Goal: Obtain resource: Download file/media

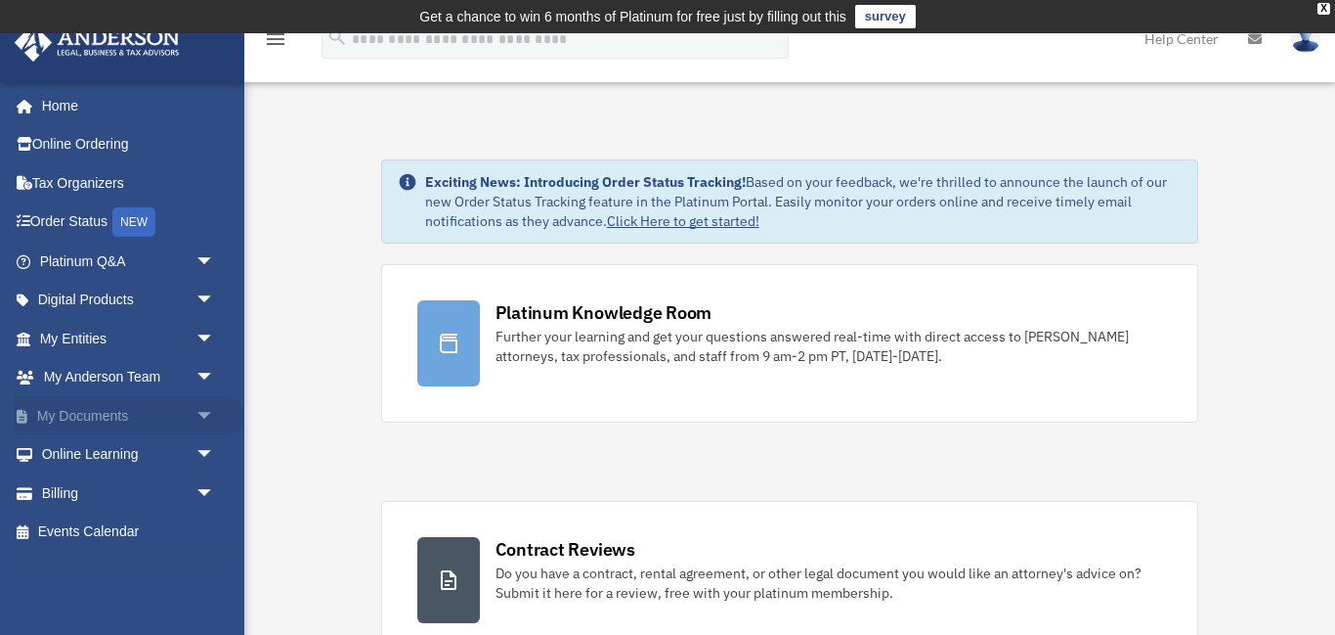
click at [96, 416] on link "My Documents arrow_drop_down" at bounding box center [129, 415] width 231 height 39
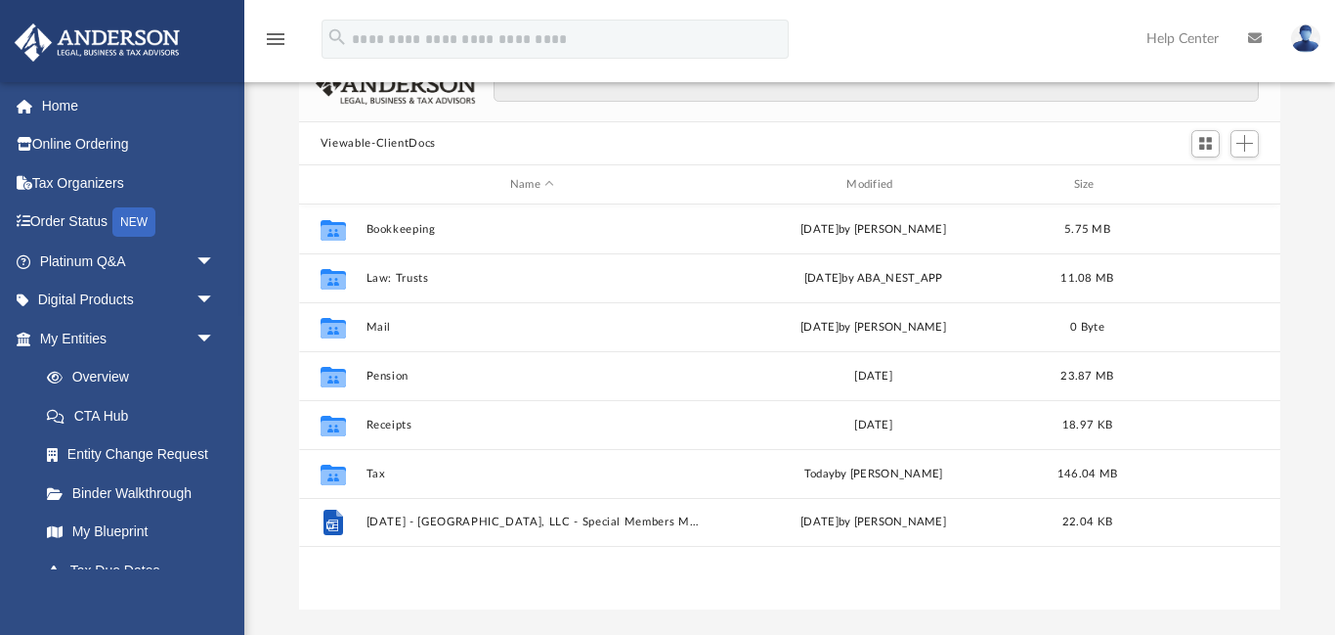
scroll to position [178, 0]
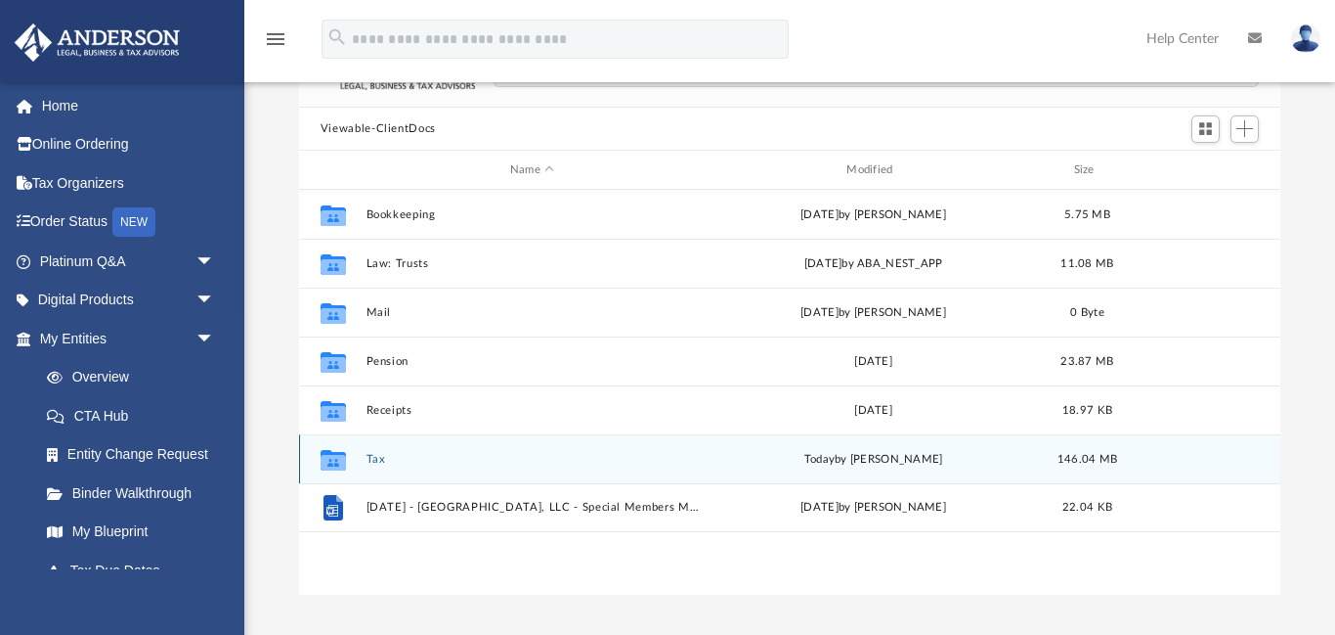
click at [377, 460] on button "Tax" at bounding box center [532, 459] width 332 height 13
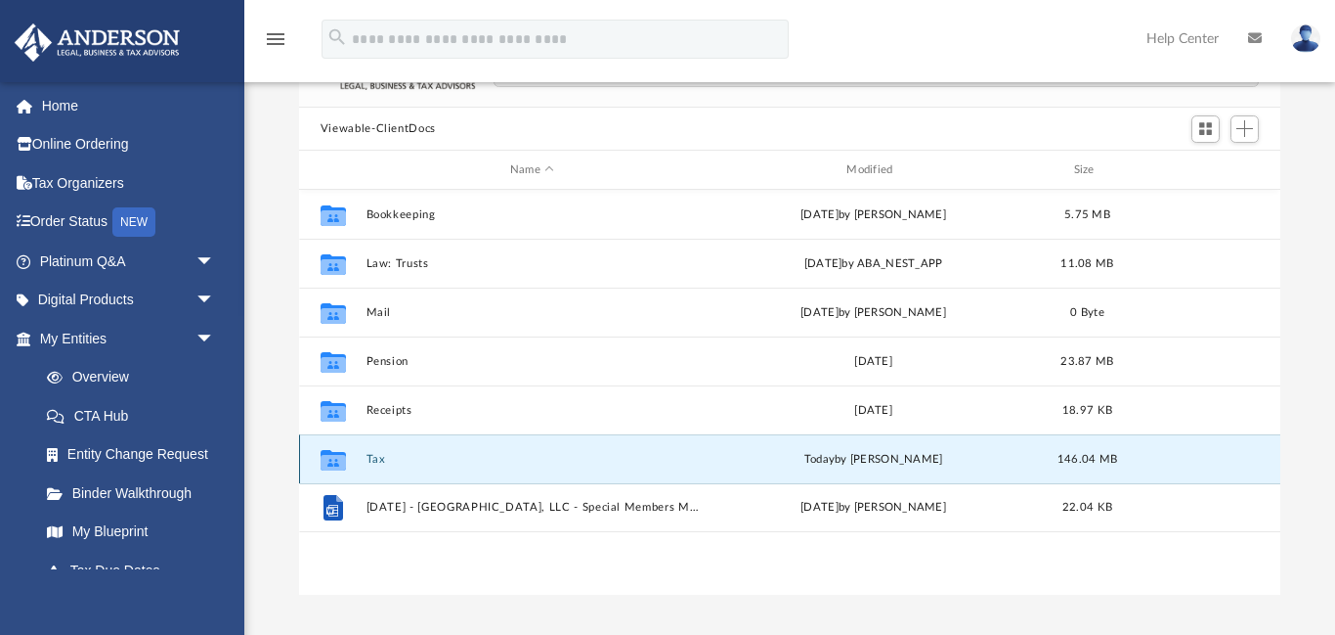
click at [377, 460] on button "Tax" at bounding box center [532, 459] width 332 height 13
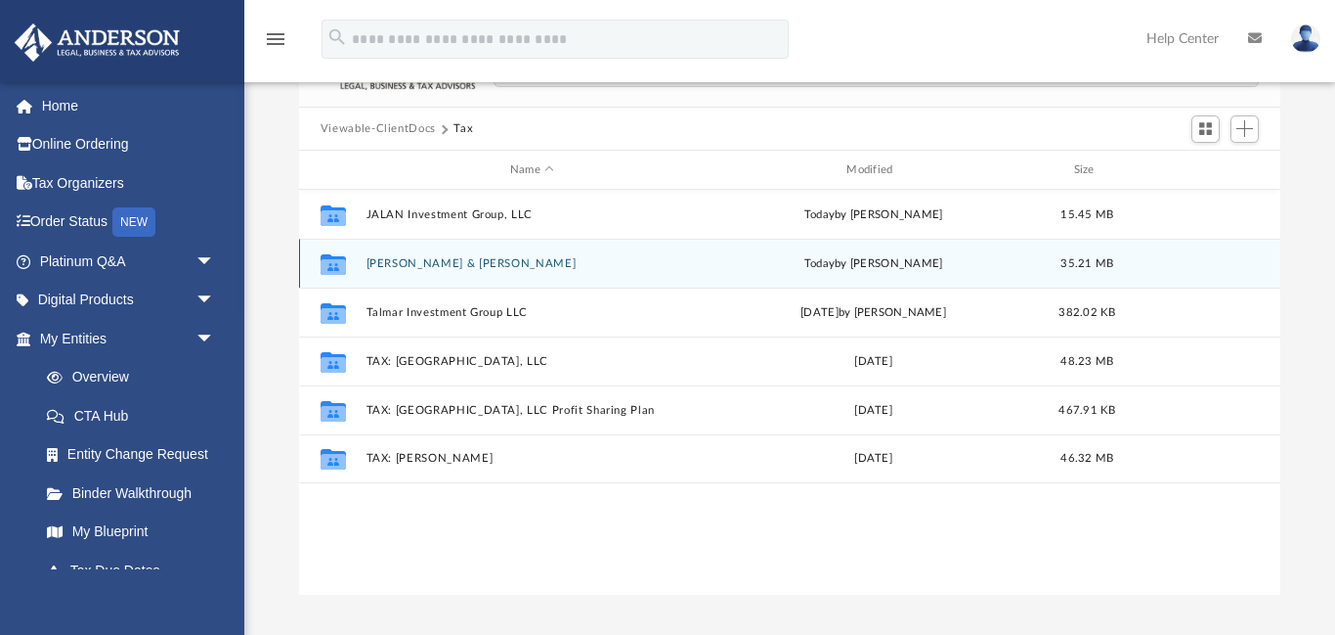
click at [442, 265] on button "Pittman, Thomas & Mary" at bounding box center [532, 263] width 332 height 13
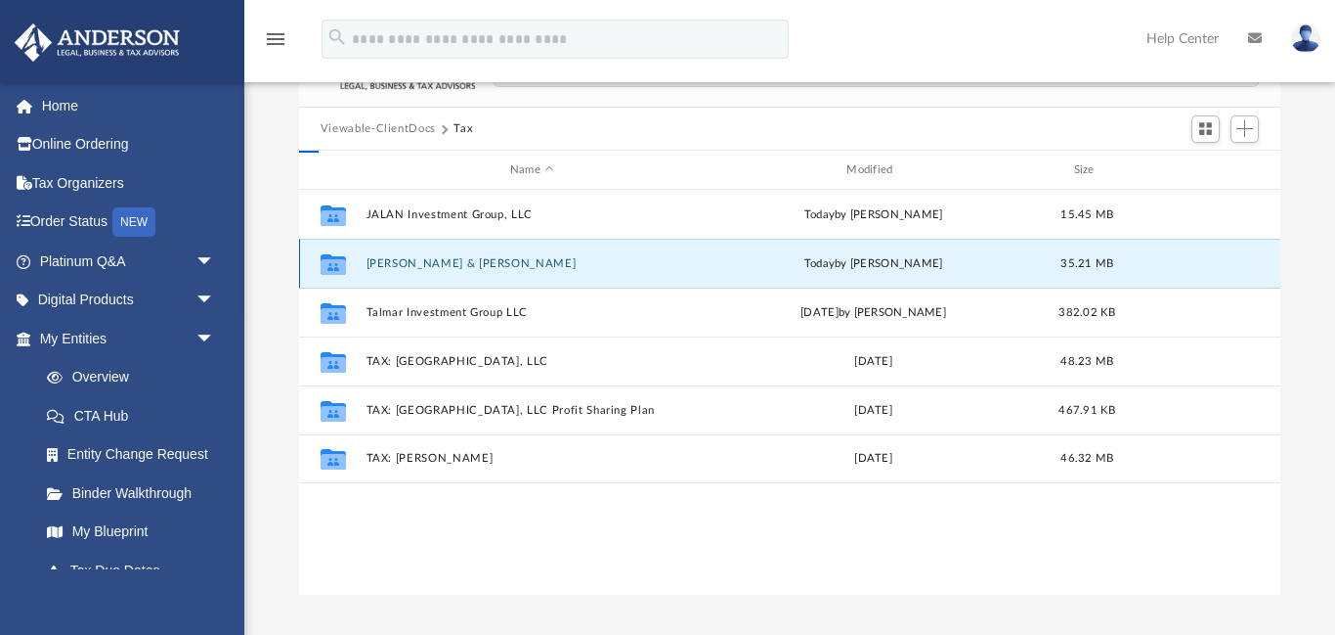
click at [442, 265] on button "Pittman, Thomas & Mary" at bounding box center [532, 263] width 332 height 13
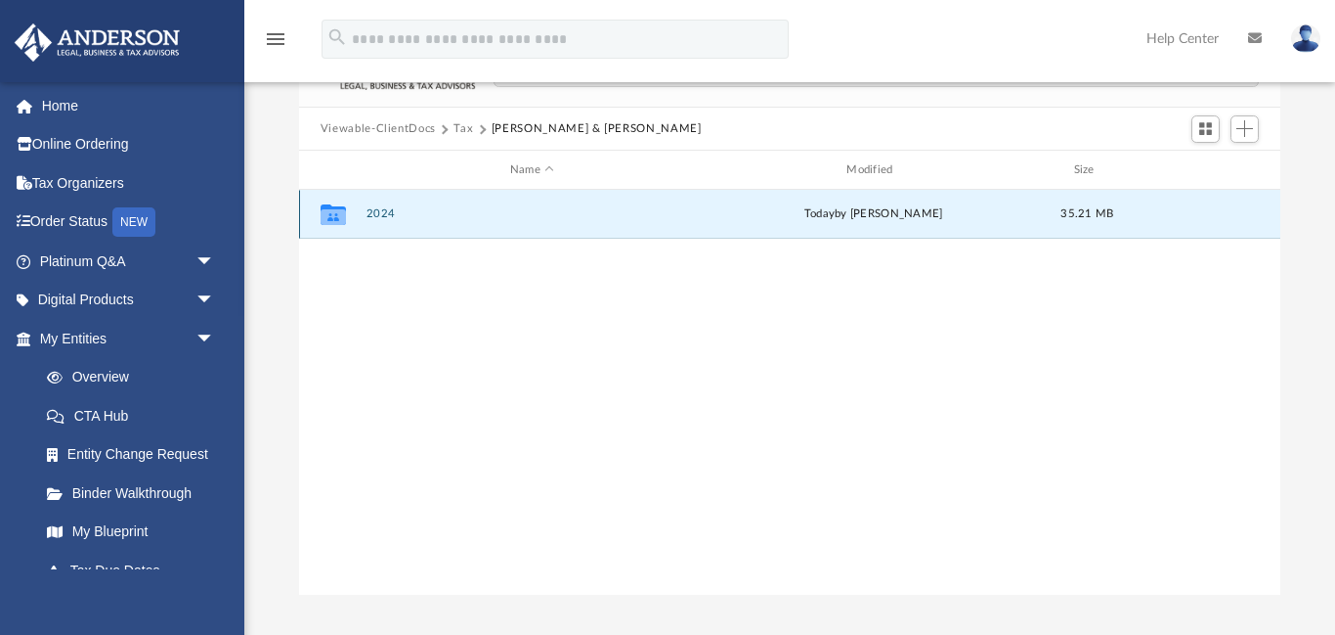
click at [381, 213] on button "2024" at bounding box center [532, 214] width 332 height 13
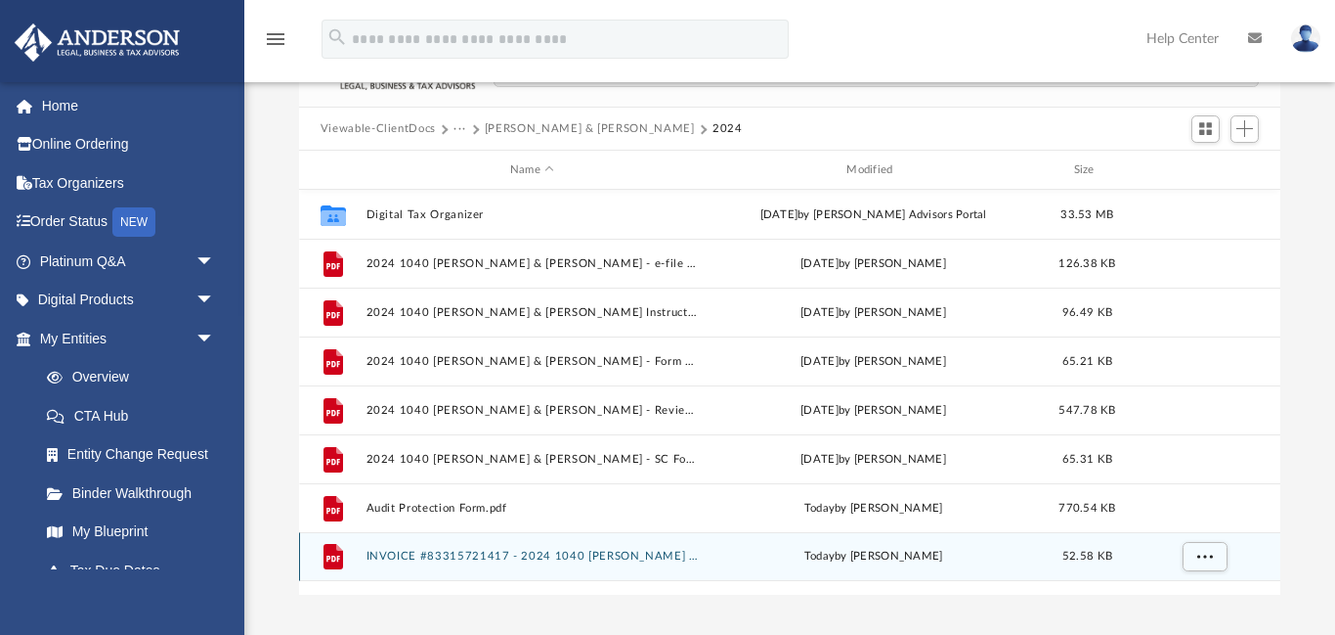
click at [486, 556] on button "INVOICE #83315721417 - 2024 1040 Pittman, Thomas & Mary.pdf" at bounding box center [532, 556] width 332 height 13
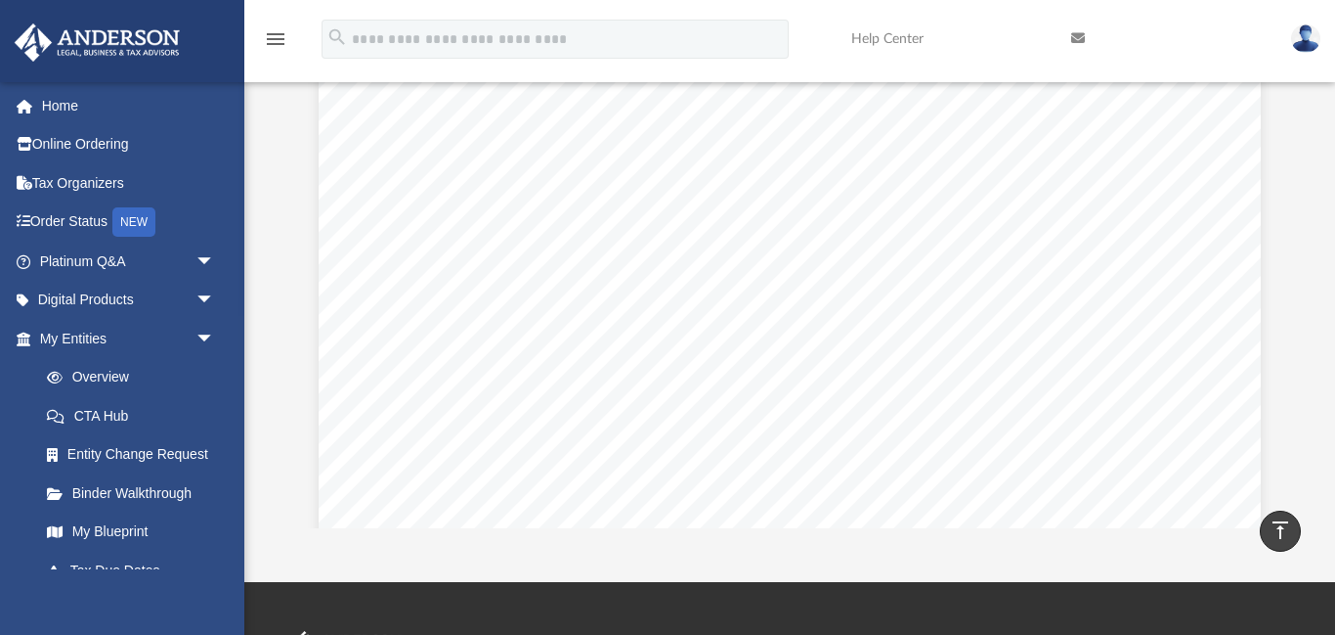
scroll to position [0, 0]
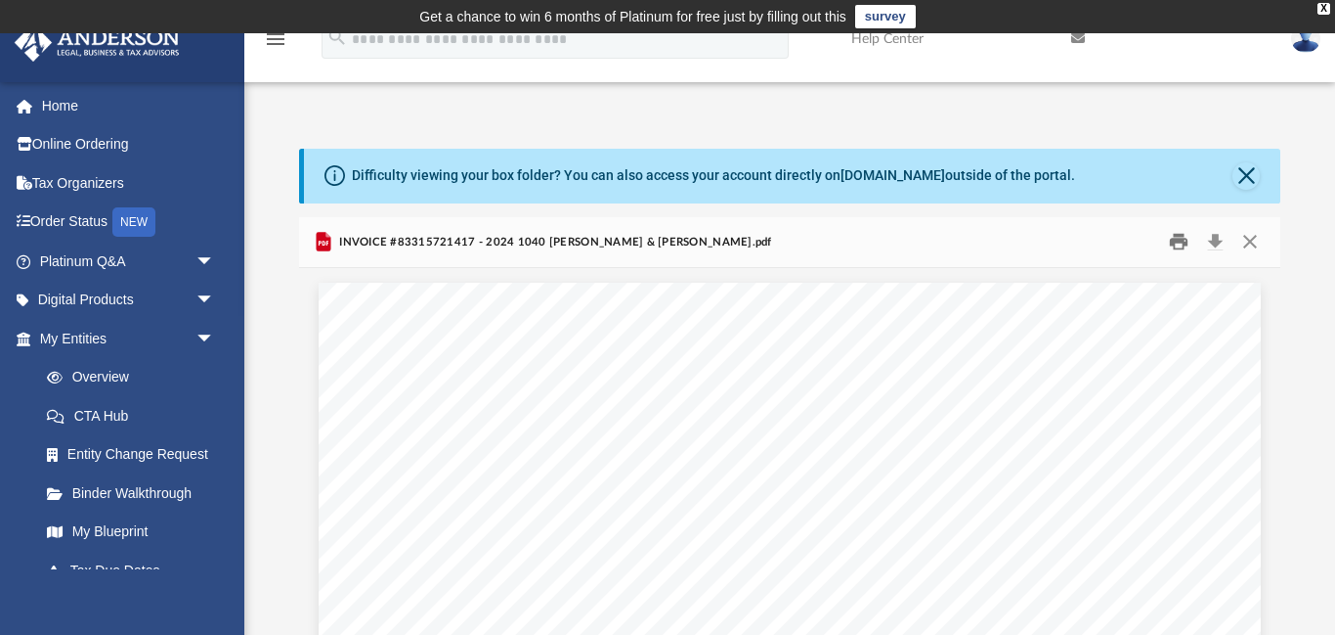
click at [1177, 240] on button "Print" at bounding box center [1179, 242] width 39 height 30
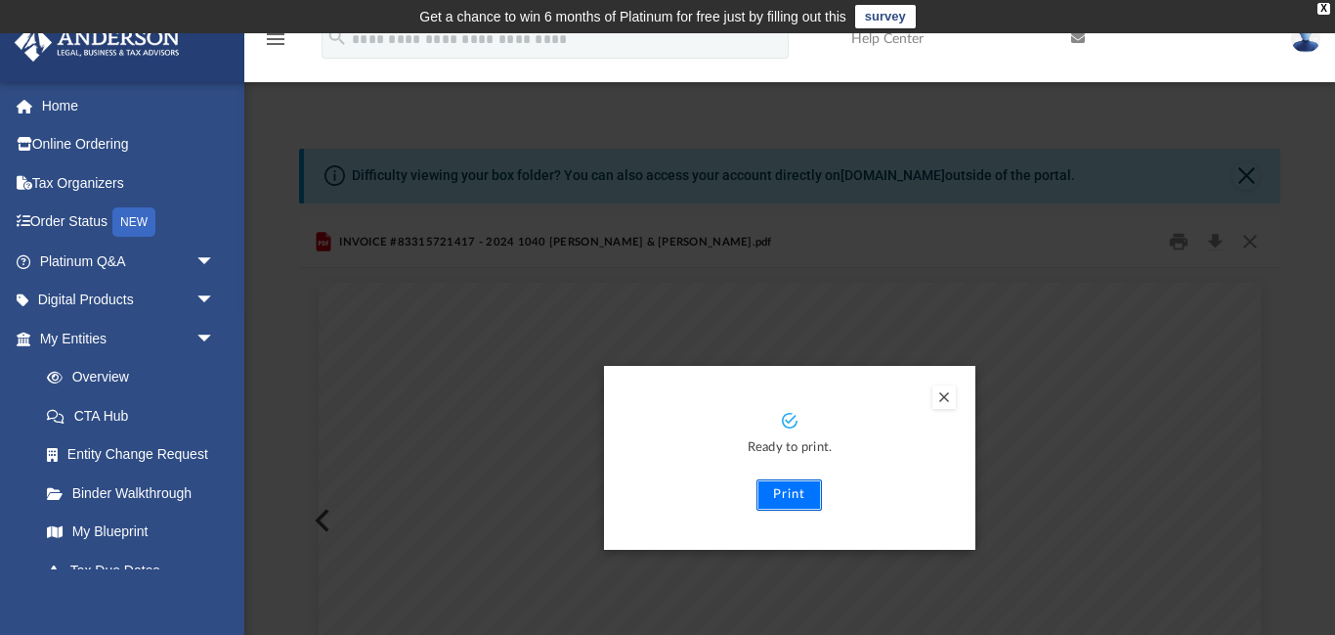
click at [780, 494] on button "Print" at bounding box center [790, 494] width 66 height 31
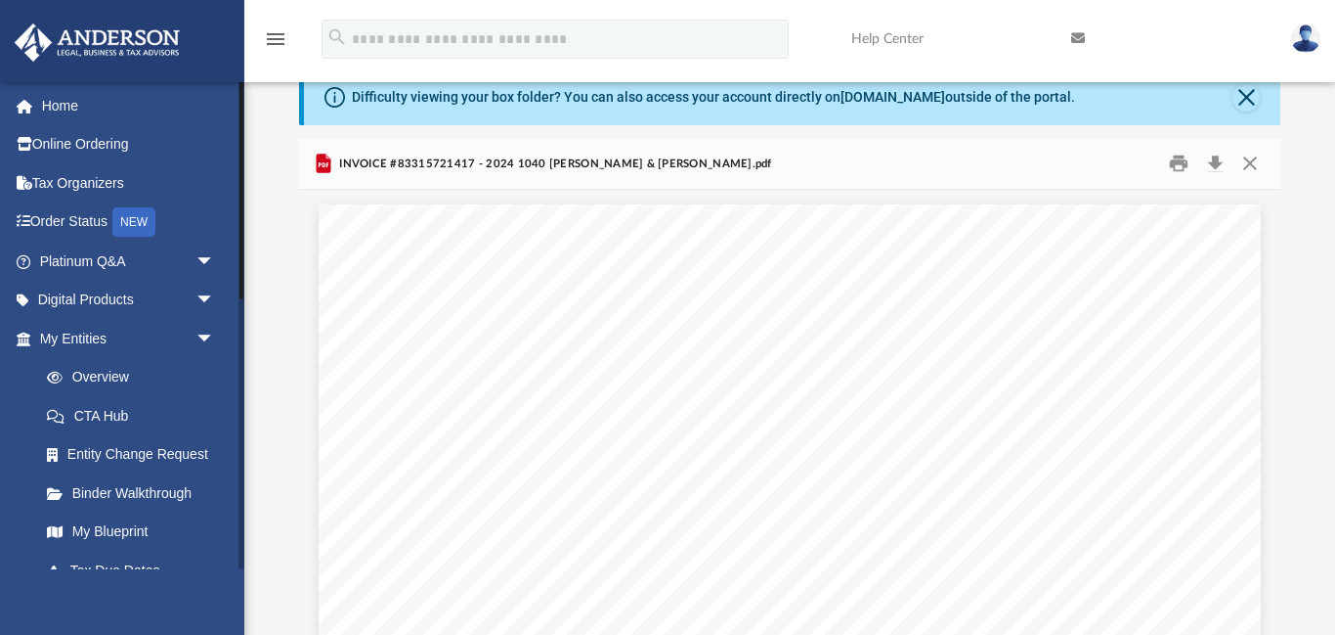
scroll to position [604, 0]
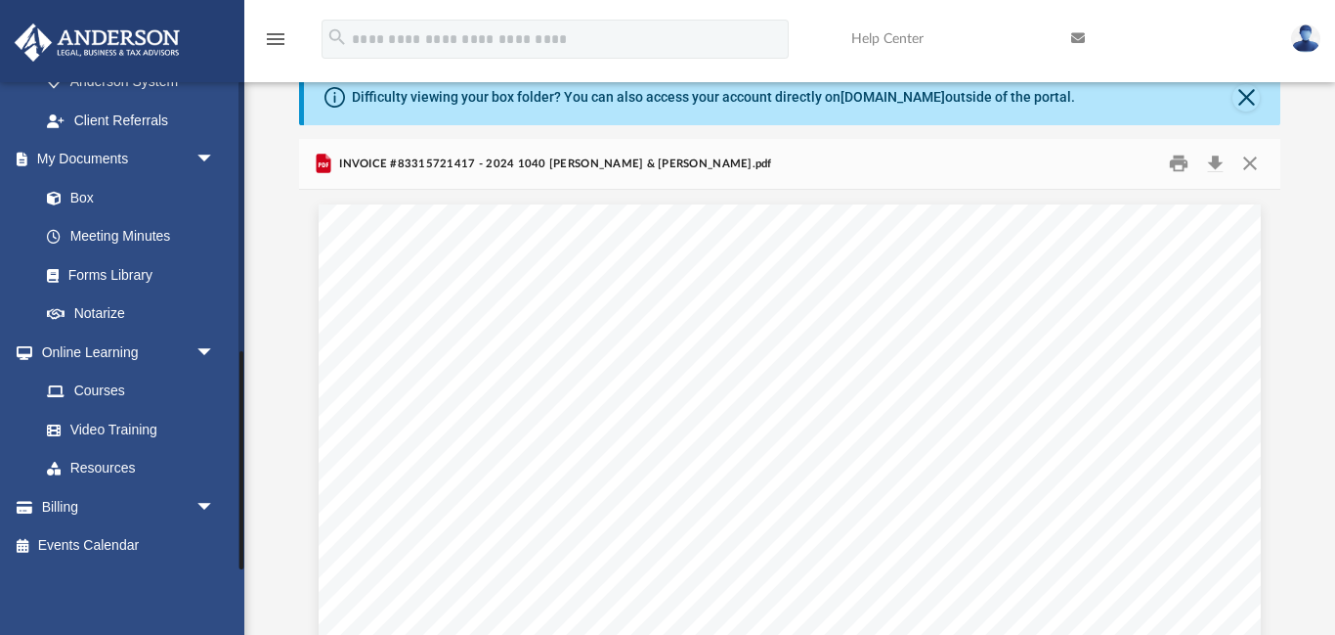
drag, startPoint x: 241, startPoint y: 563, endPoint x: 241, endPoint y: 584, distance: 20.6
click at [241, 584] on div "meadowviewplace@hotmail.com Sign Out meadowviewplace@hotmail.com Home Online Or…" at bounding box center [122, 398] width 244 height 635
drag, startPoint x: 241, startPoint y: 566, endPoint x: 243, endPoint y: 625, distance: 58.7
click at [243, 625] on div "meadowviewplace@hotmail.com Sign Out meadowviewplace@hotmail.com Home Online Or…" at bounding box center [122, 398] width 244 height 635
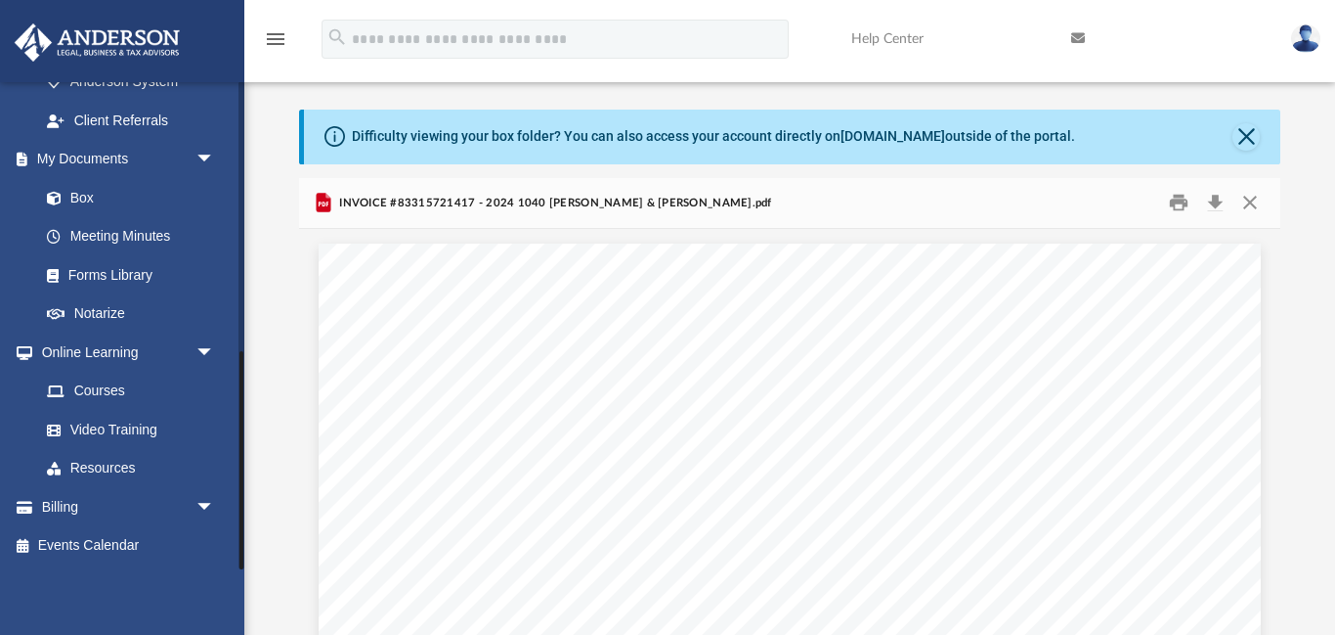
scroll to position [0, 0]
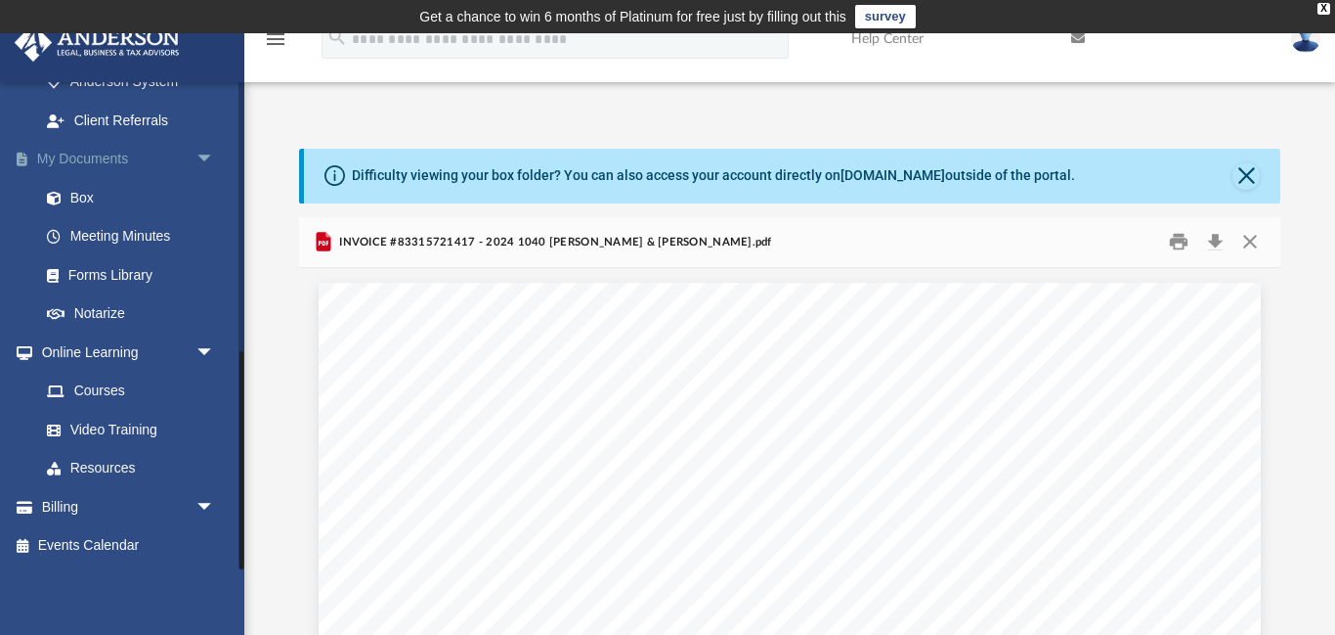
click at [117, 157] on link "My Documents arrow_drop_down" at bounding box center [129, 159] width 231 height 39
click at [204, 156] on span "arrow_drop_down" at bounding box center [215, 160] width 39 height 40
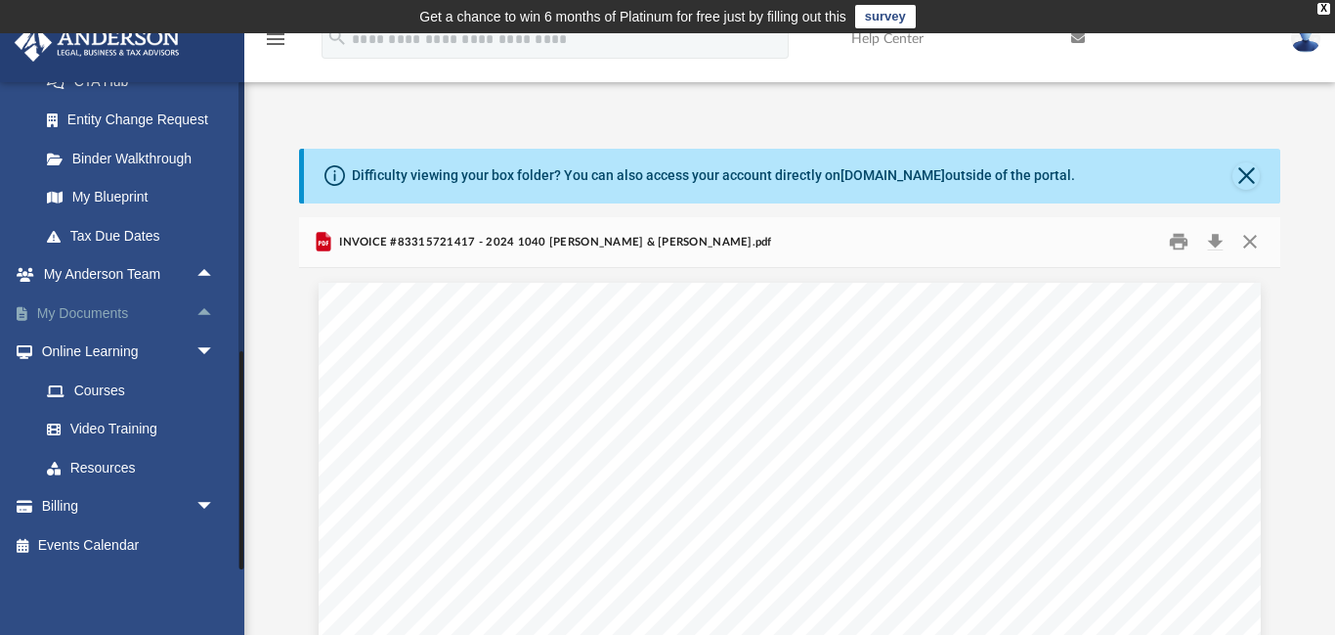
click at [111, 310] on link "My Documents arrow_drop_up" at bounding box center [129, 312] width 231 height 39
click at [79, 313] on link "My Documents arrow_drop_up" at bounding box center [129, 312] width 231 height 39
click at [118, 315] on link "My Documents arrow_drop_up" at bounding box center [129, 312] width 231 height 39
click at [1254, 170] on button "Close" at bounding box center [1246, 175] width 27 height 27
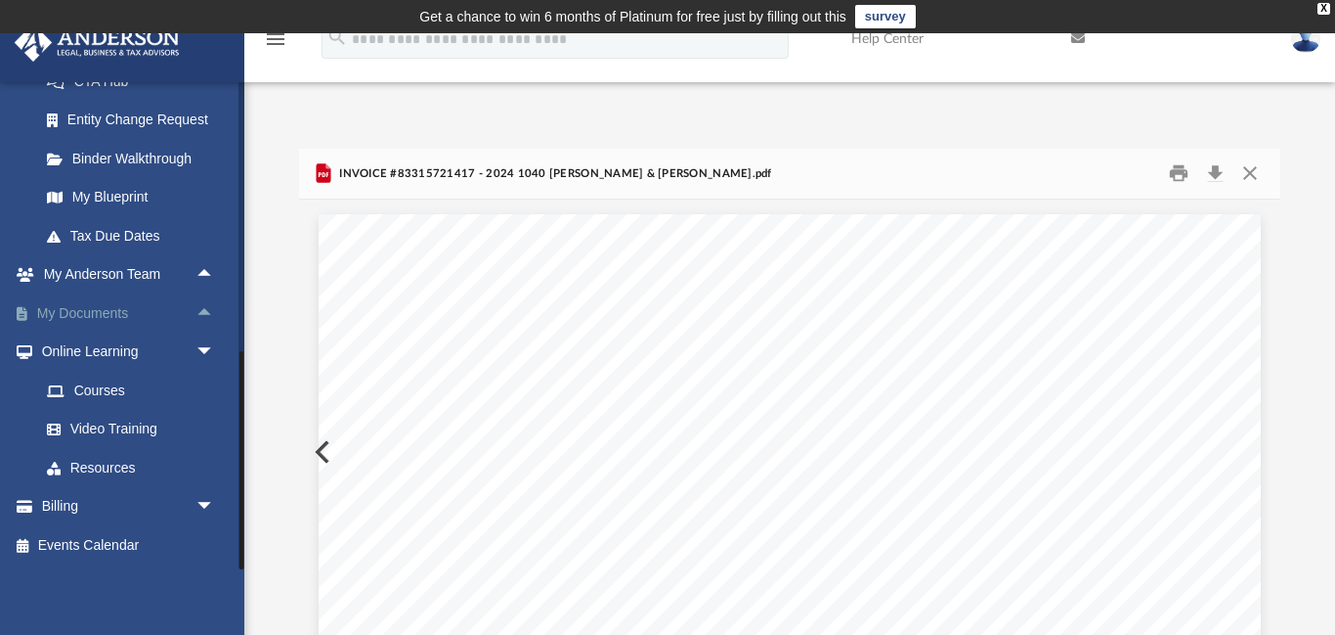
click at [114, 318] on link "My Documents arrow_drop_up" at bounding box center [129, 312] width 231 height 39
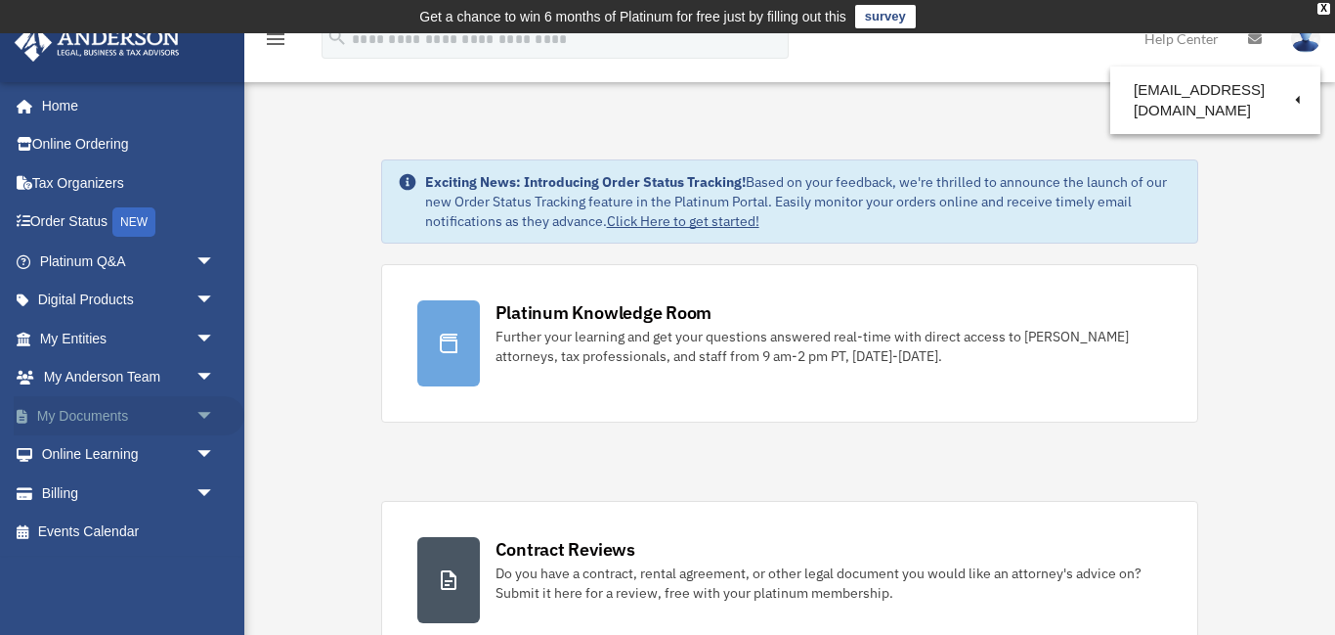
click at [101, 416] on link "My Documents arrow_drop_down" at bounding box center [129, 415] width 231 height 39
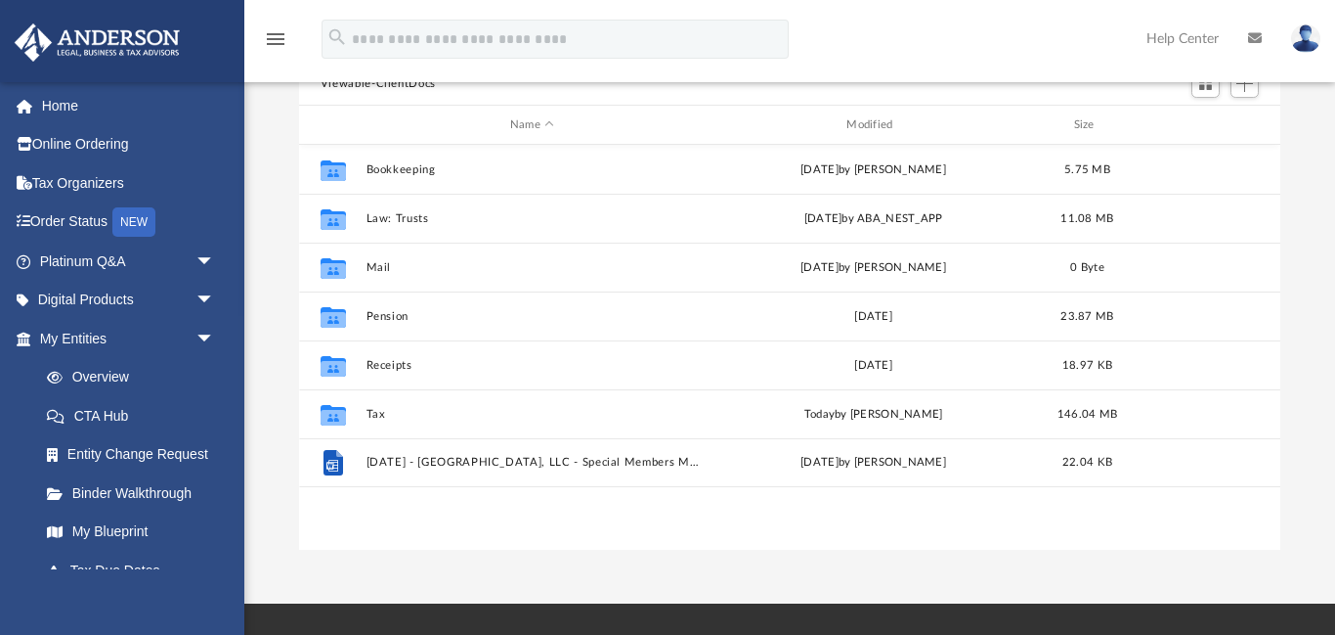
scroll to position [227, 0]
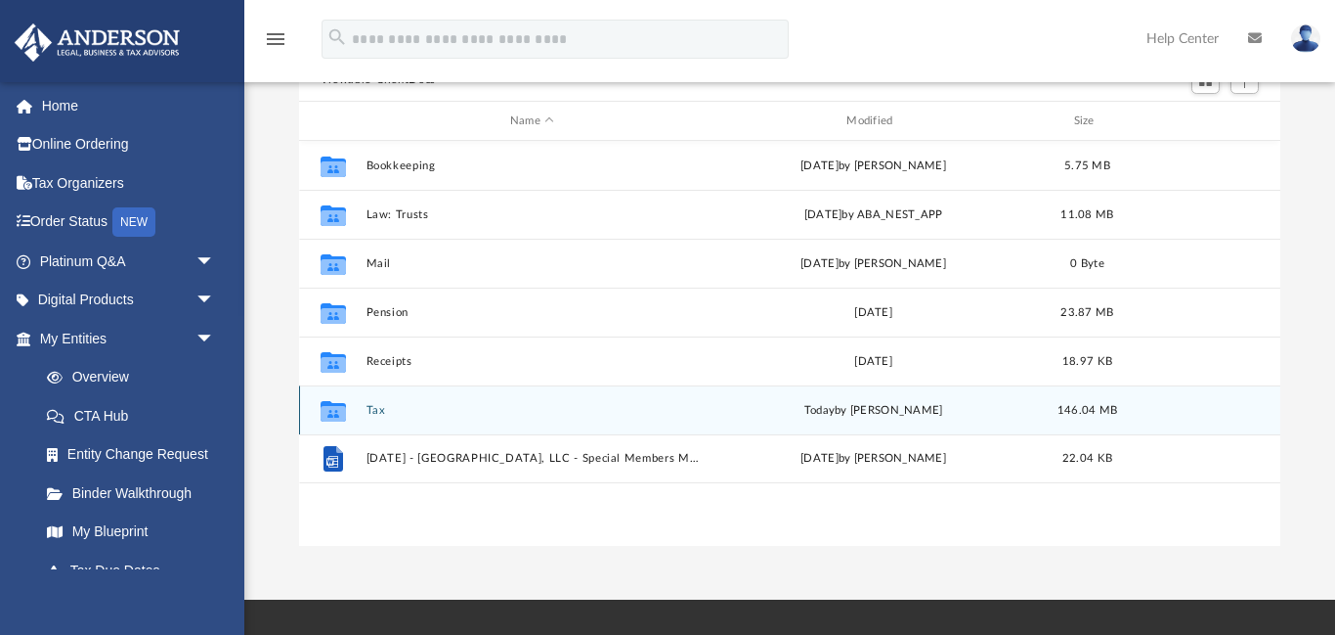
click at [372, 414] on button "Tax" at bounding box center [532, 410] width 332 height 13
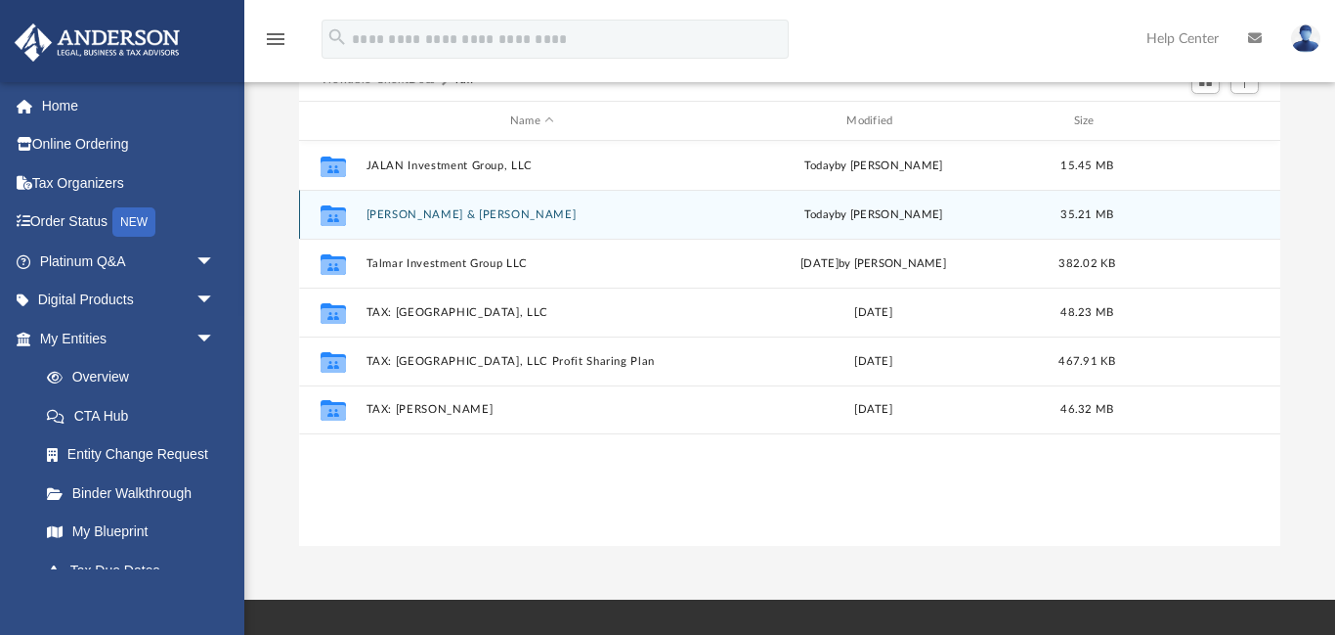
click at [432, 216] on button "Pittman, Thomas & Mary" at bounding box center [532, 214] width 332 height 13
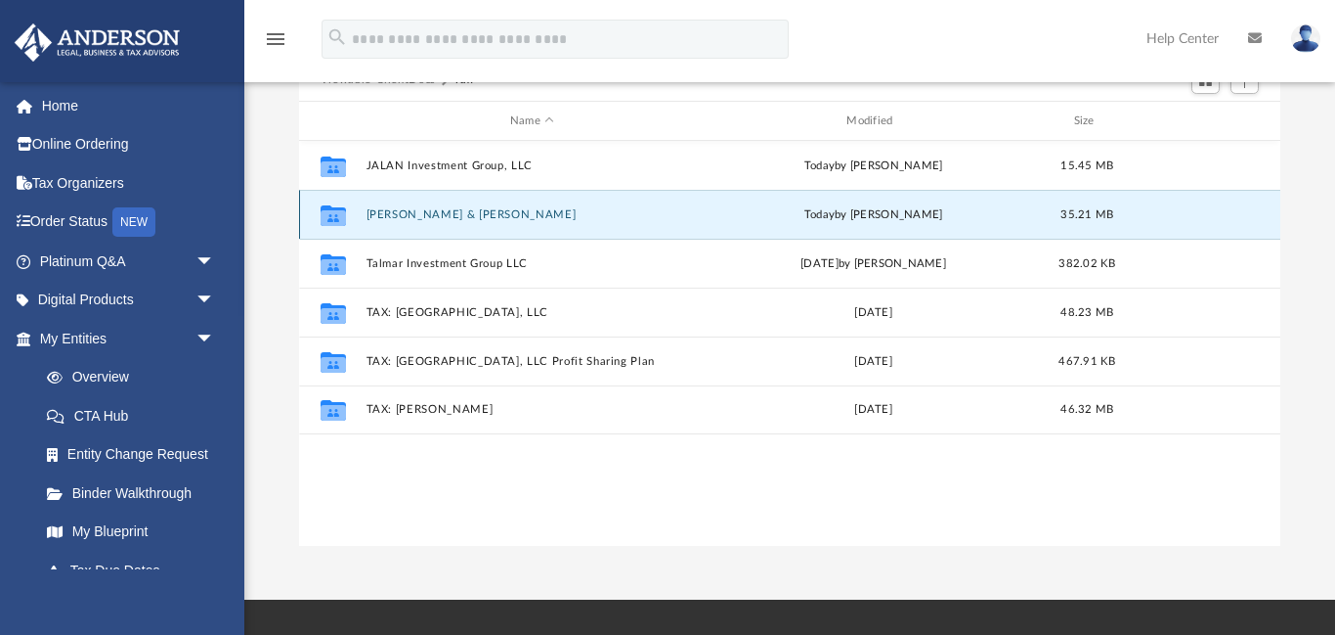
click at [432, 216] on button "Pittman, Thomas & Mary" at bounding box center [532, 214] width 332 height 13
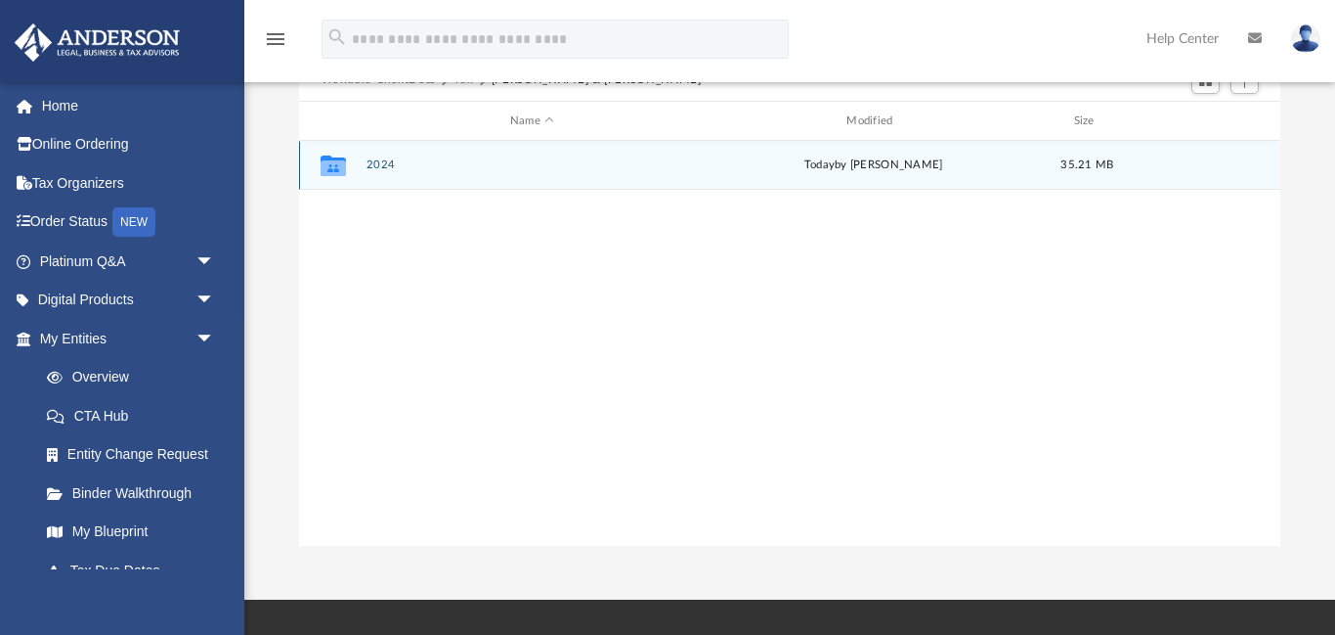
click at [374, 164] on button "2024" at bounding box center [532, 165] width 332 height 13
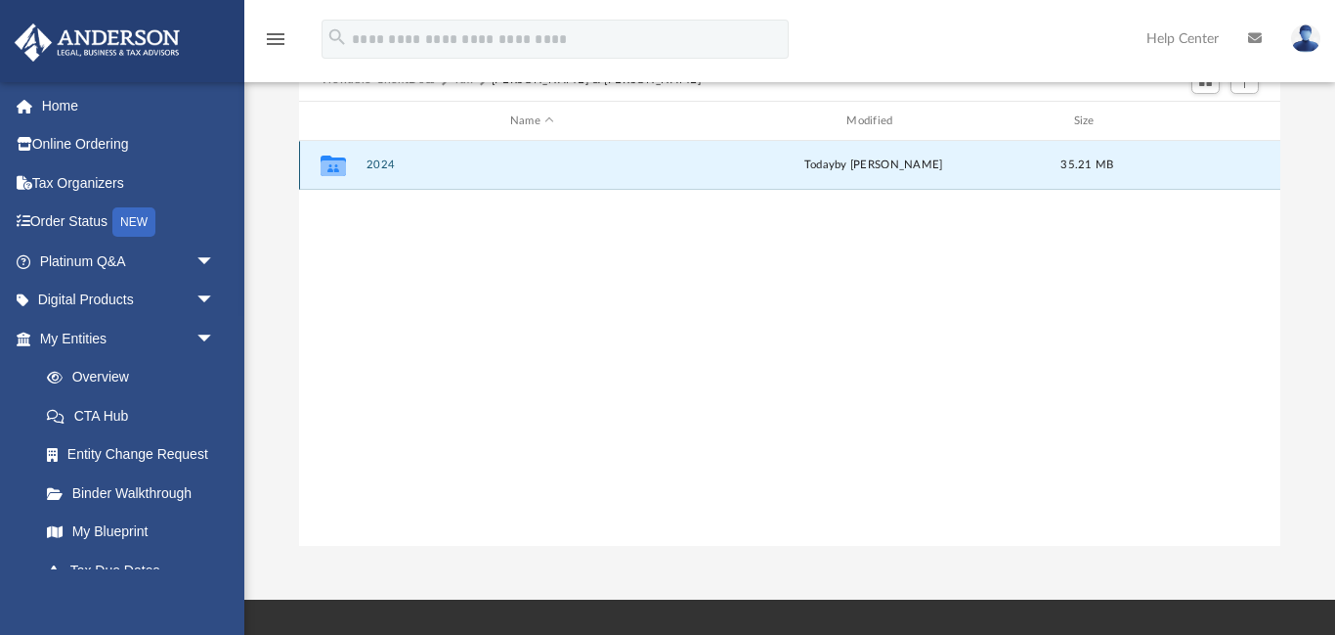
click at [374, 164] on button "2024" at bounding box center [532, 165] width 332 height 13
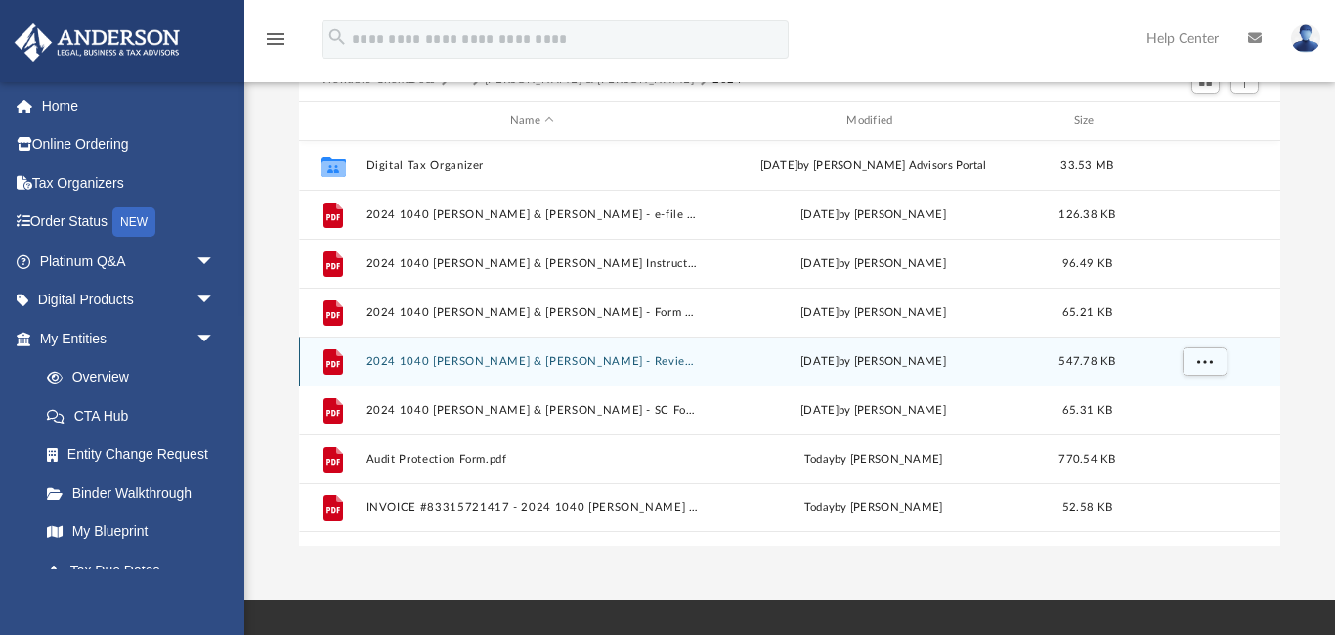
click at [553, 365] on button "2024 1040 Pittman, Thomas & Mary - Review Copy.pdf" at bounding box center [532, 361] width 332 height 13
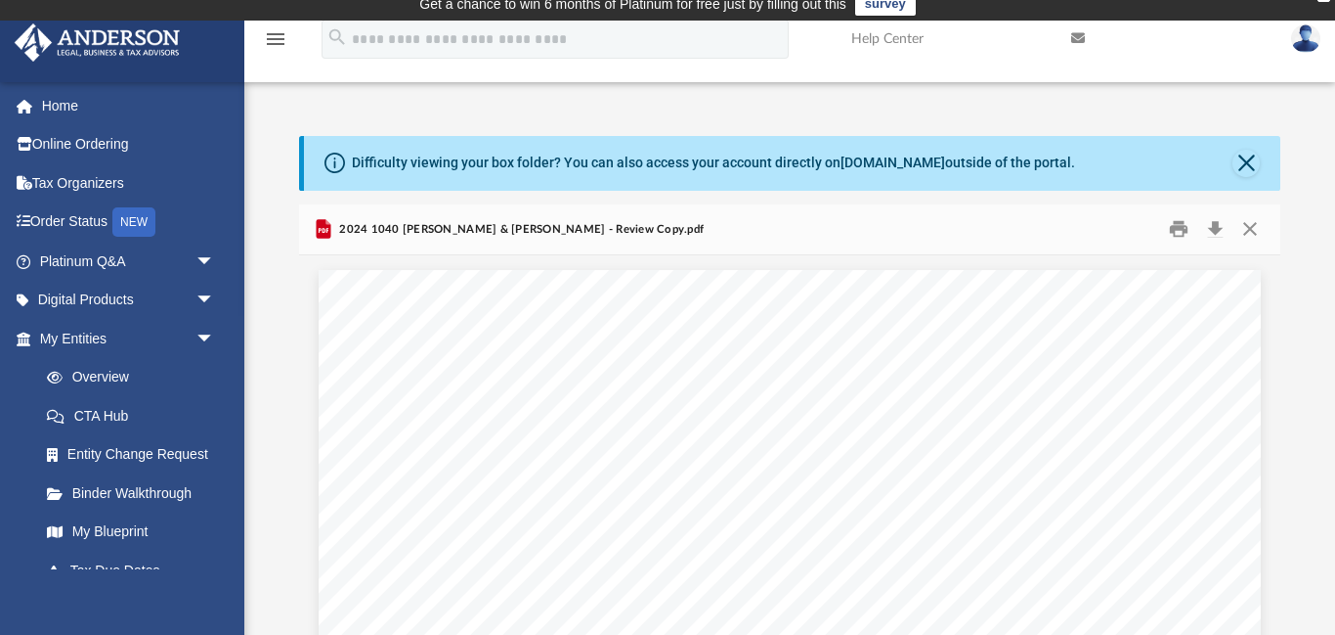
scroll to position [0, 0]
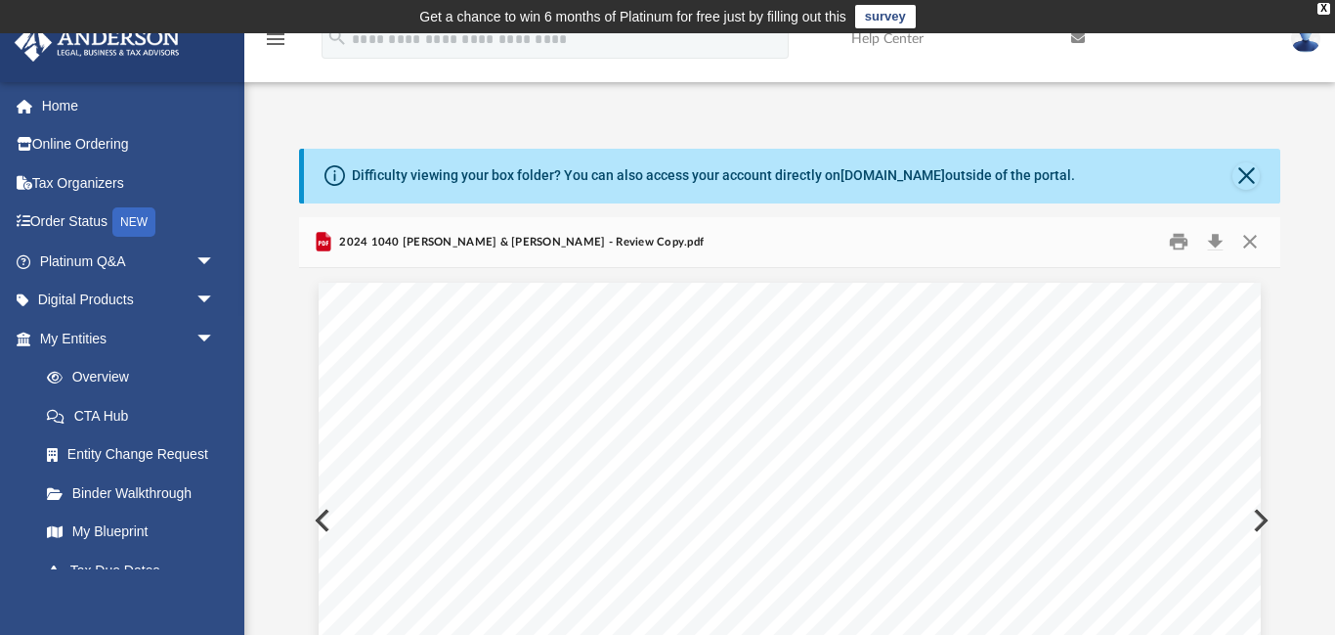
click at [1261, 519] on div "Scroll to top vertical_align_top" at bounding box center [1280, 530] width 41 height 41
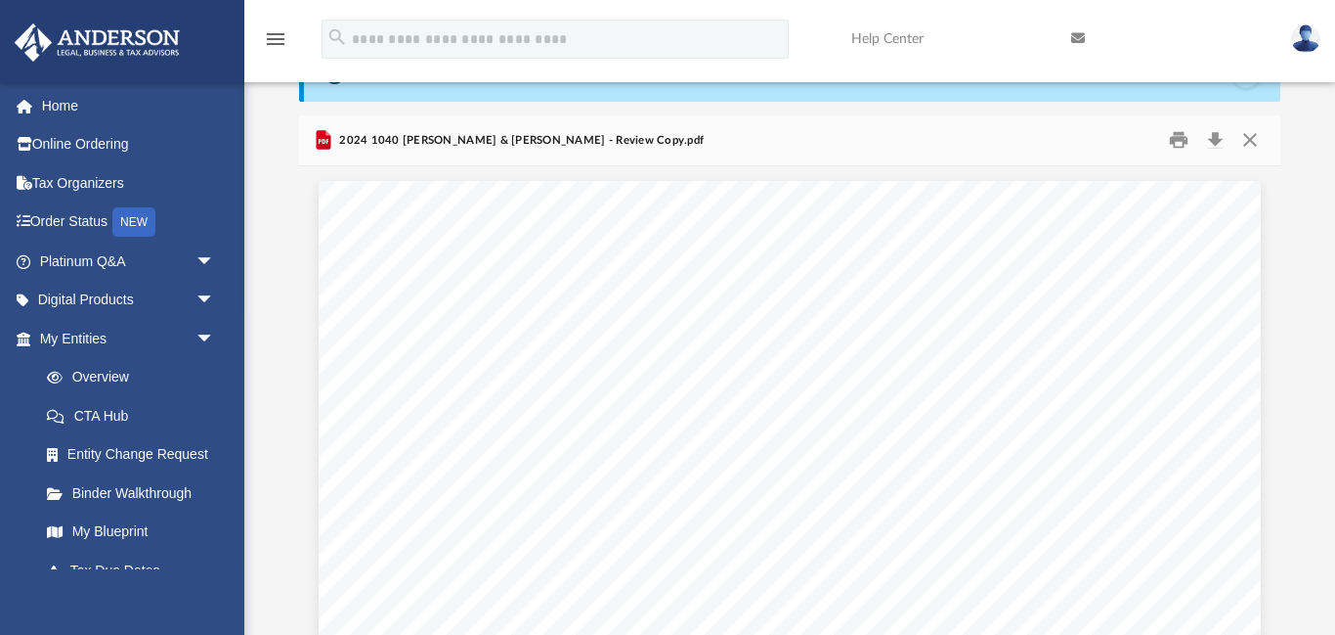
scroll to position [99, 0]
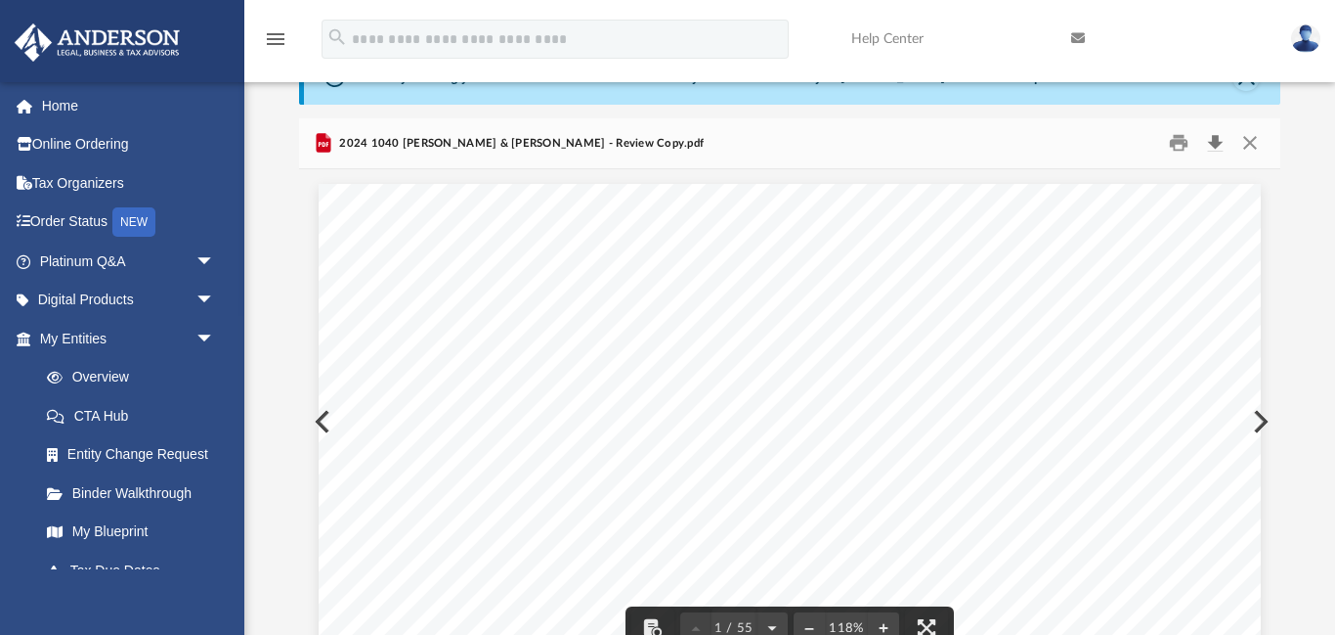
click at [1214, 144] on button "Download" at bounding box center [1215, 143] width 35 height 30
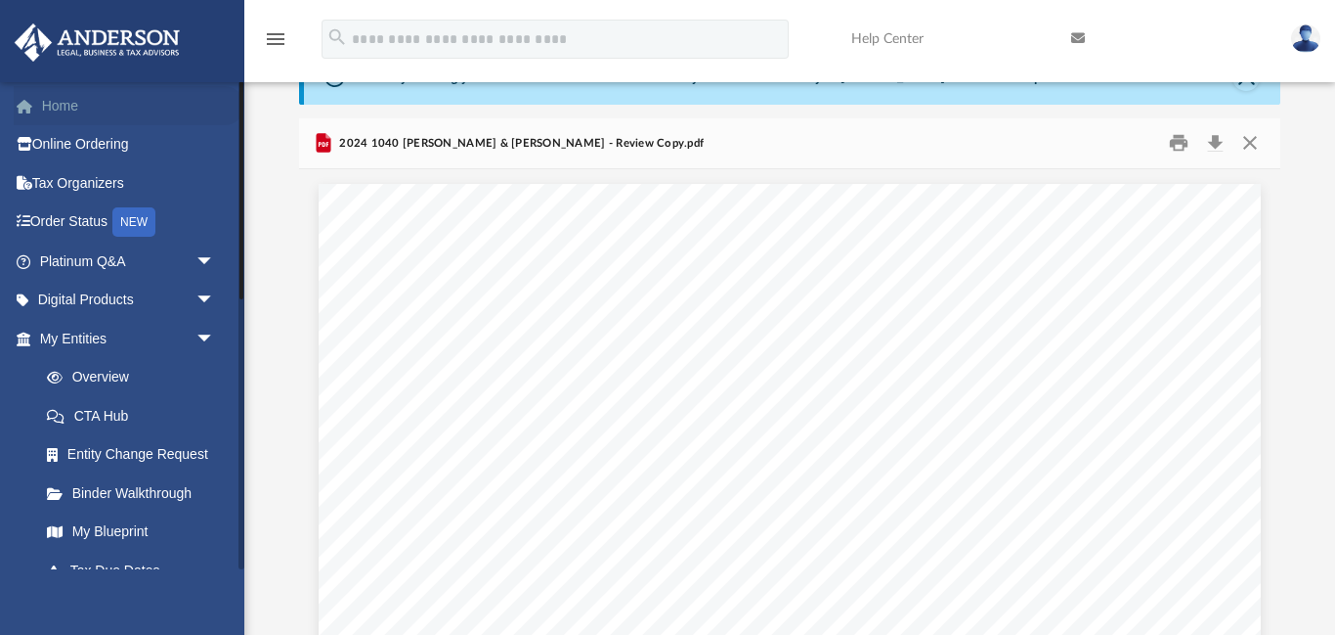
click at [68, 107] on link "Home" at bounding box center [129, 105] width 231 height 39
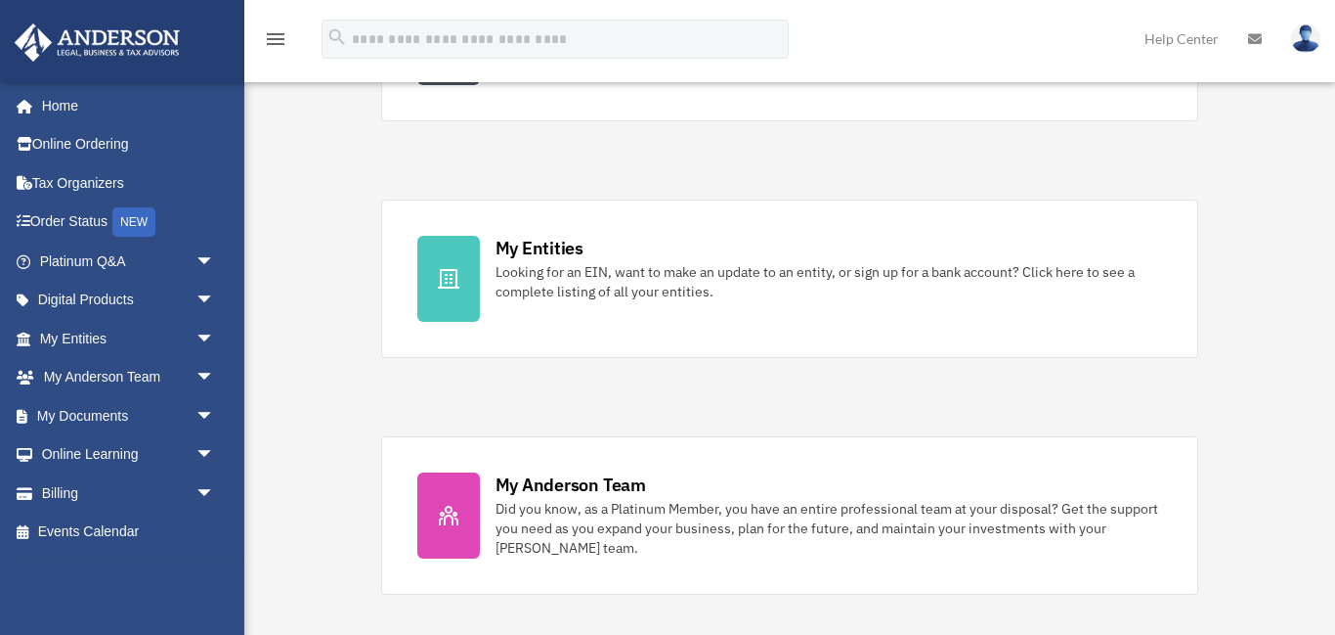
scroll to position [547, 0]
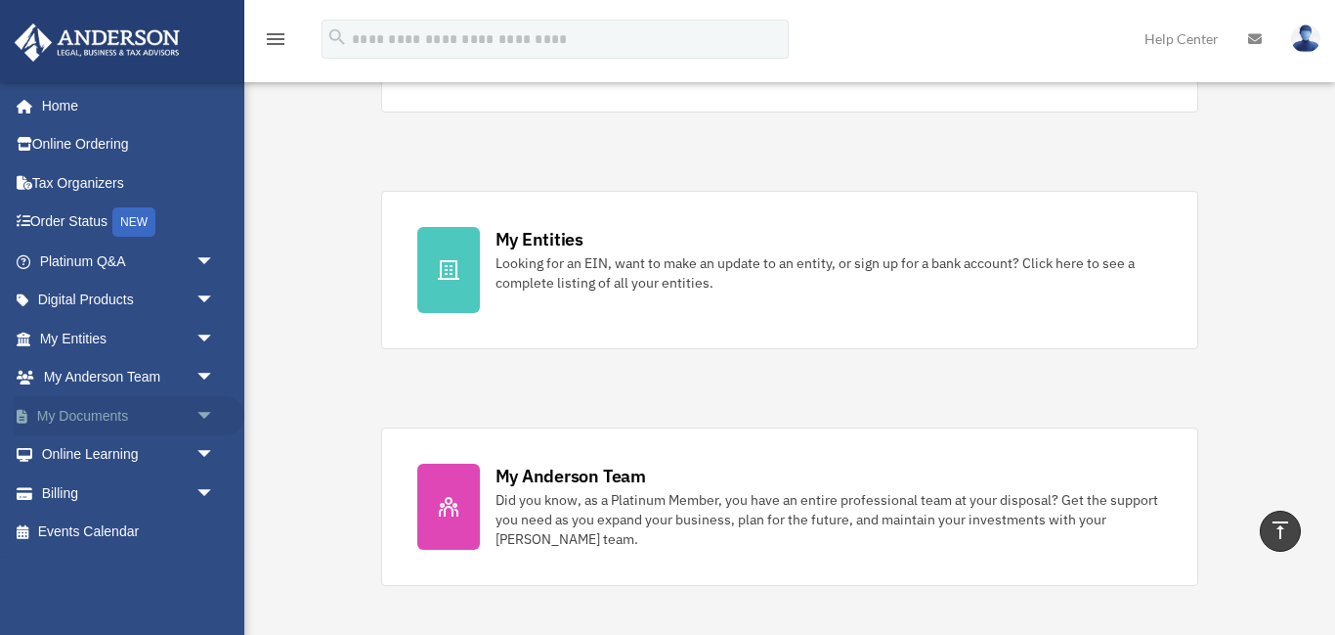
click at [85, 418] on link "My Documents arrow_drop_down" at bounding box center [129, 415] width 231 height 39
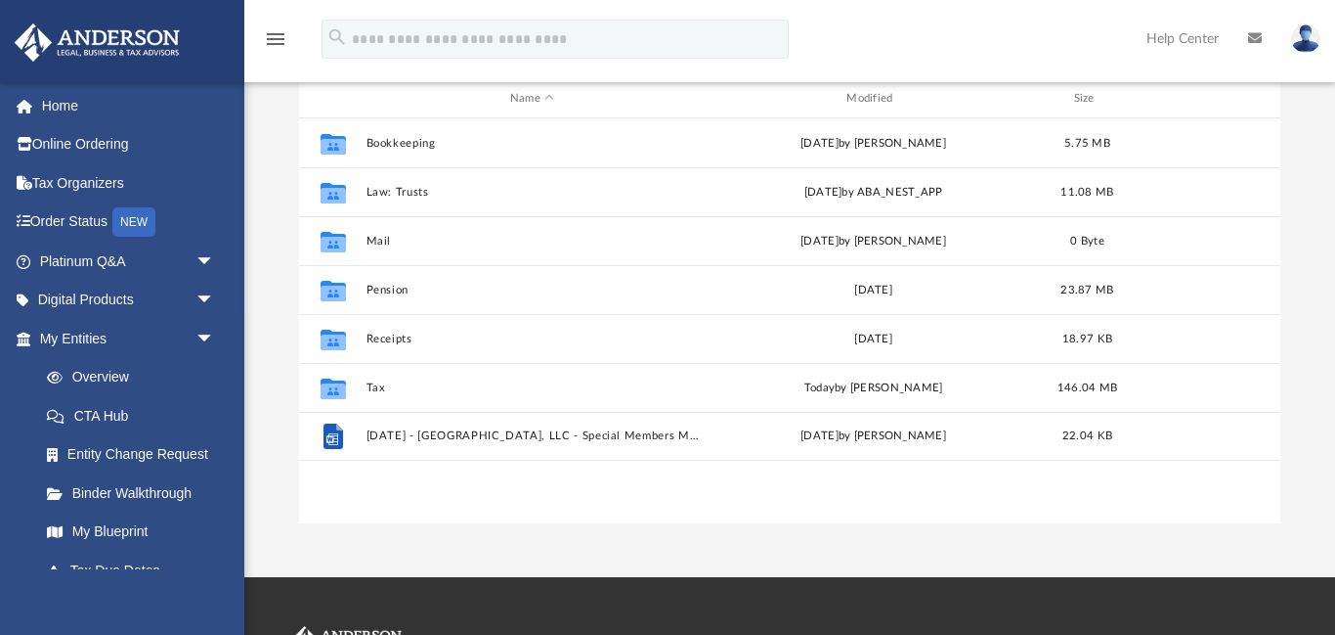
scroll to position [256, 0]
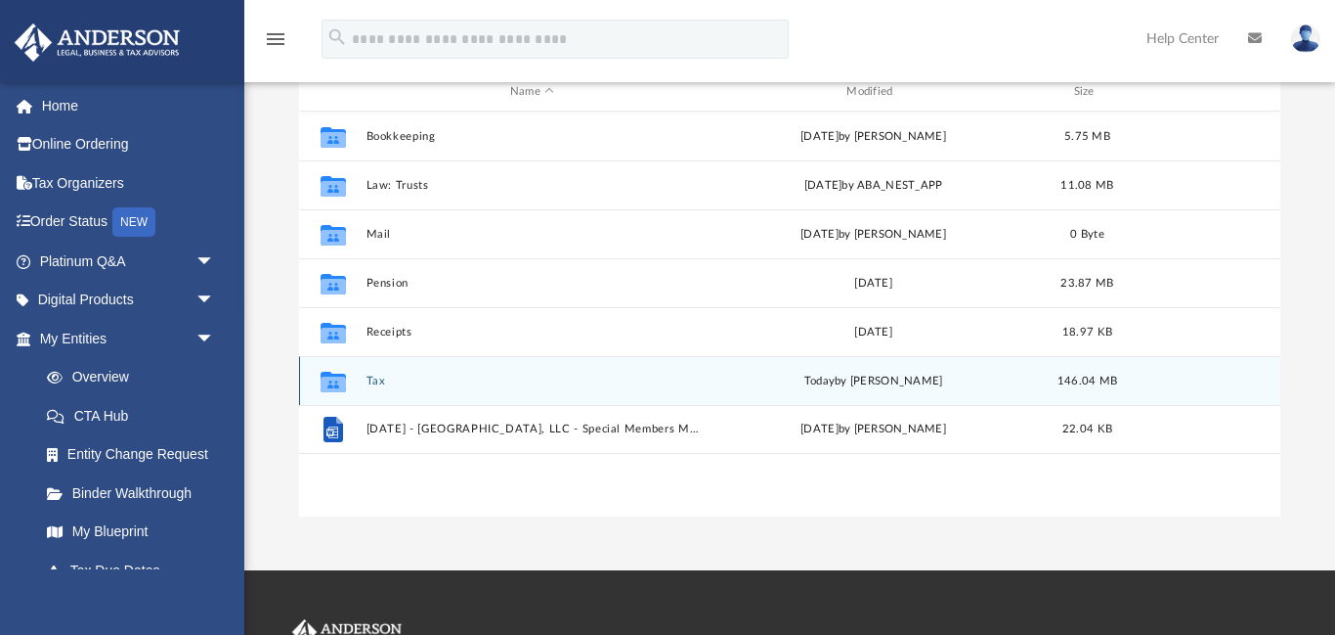
click at [374, 382] on button "Tax" at bounding box center [532, 380] width 332 height 13
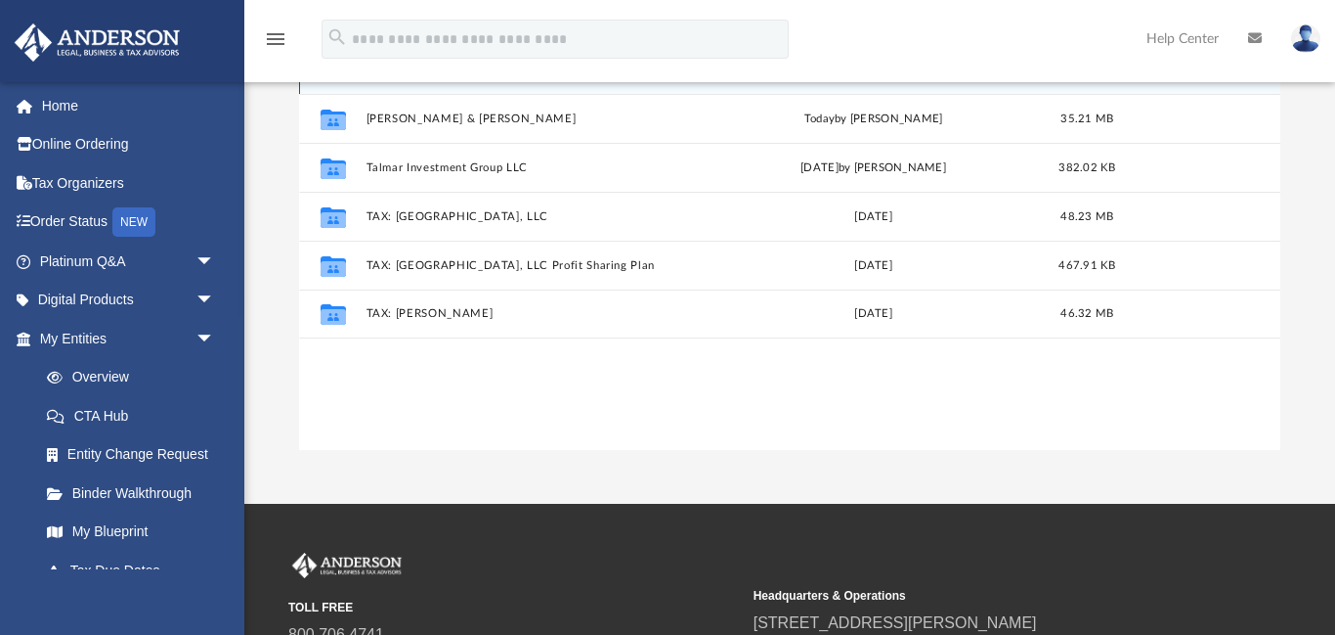
scroll to position [327, 0]
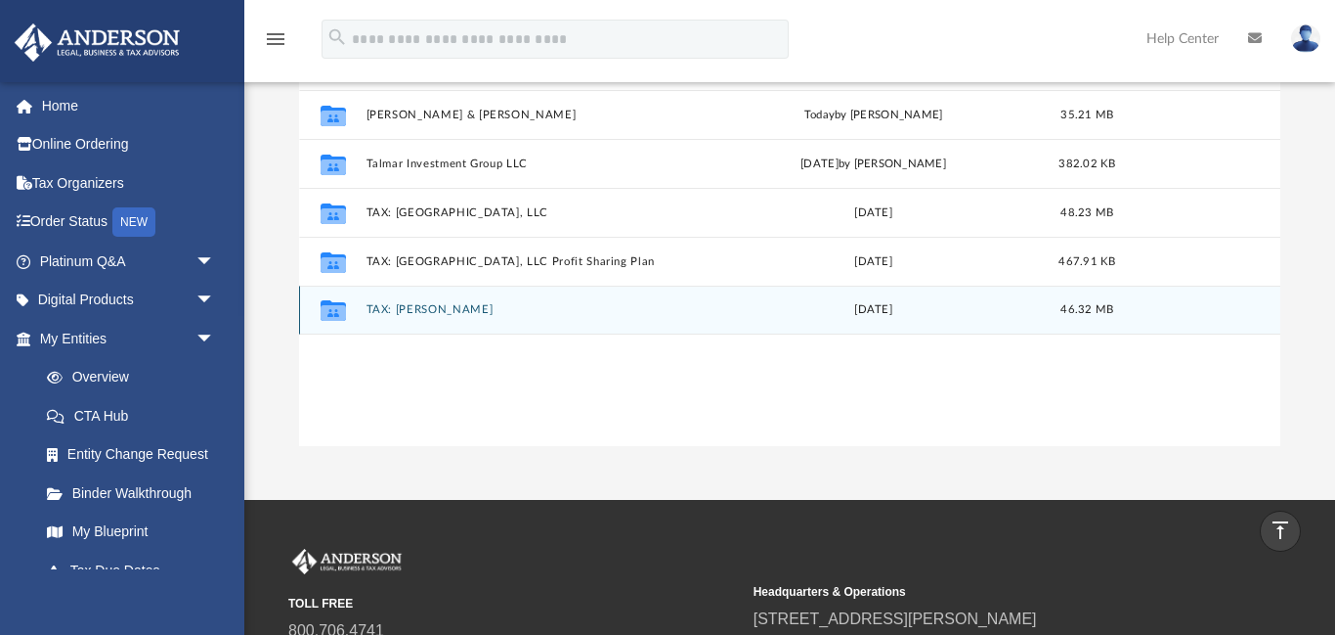
click at [405, 308] on button "TAX: [PERSON_NAME]" at bounding box center [532, 310] width 332 height 13
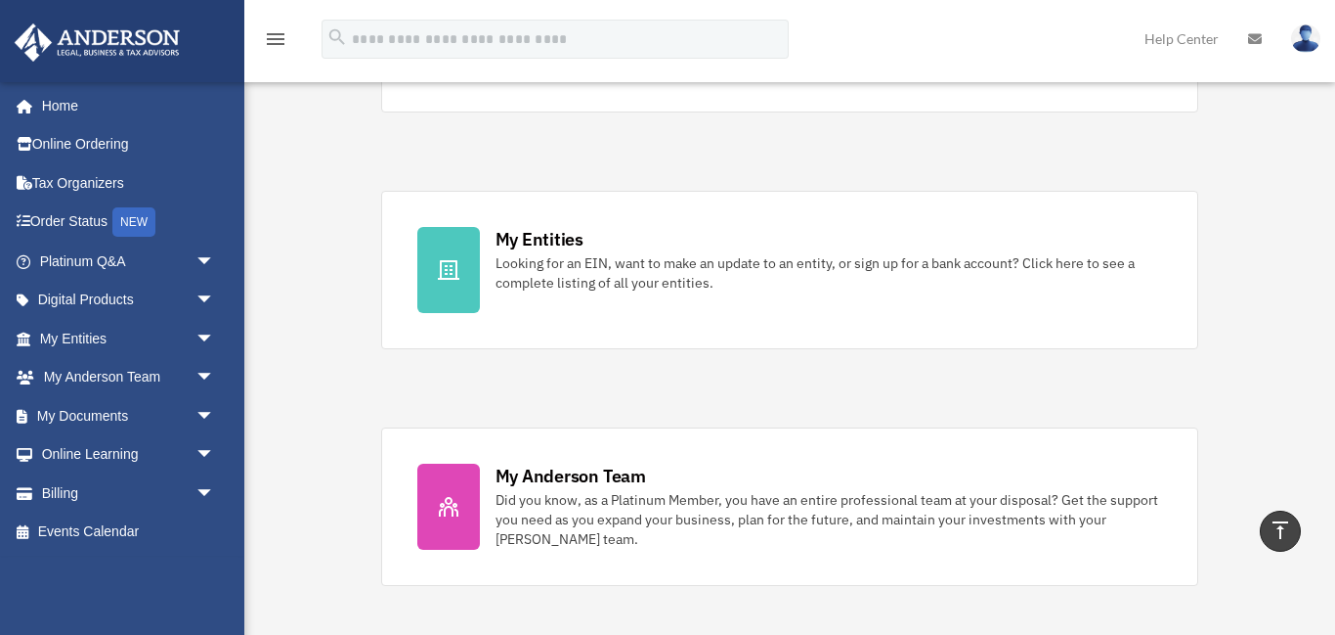
scroll to position [547, 0]
click at [92, 418] on link "My Documents arrow_drop_down" at bounding box center [129, 415] width 231 height 39
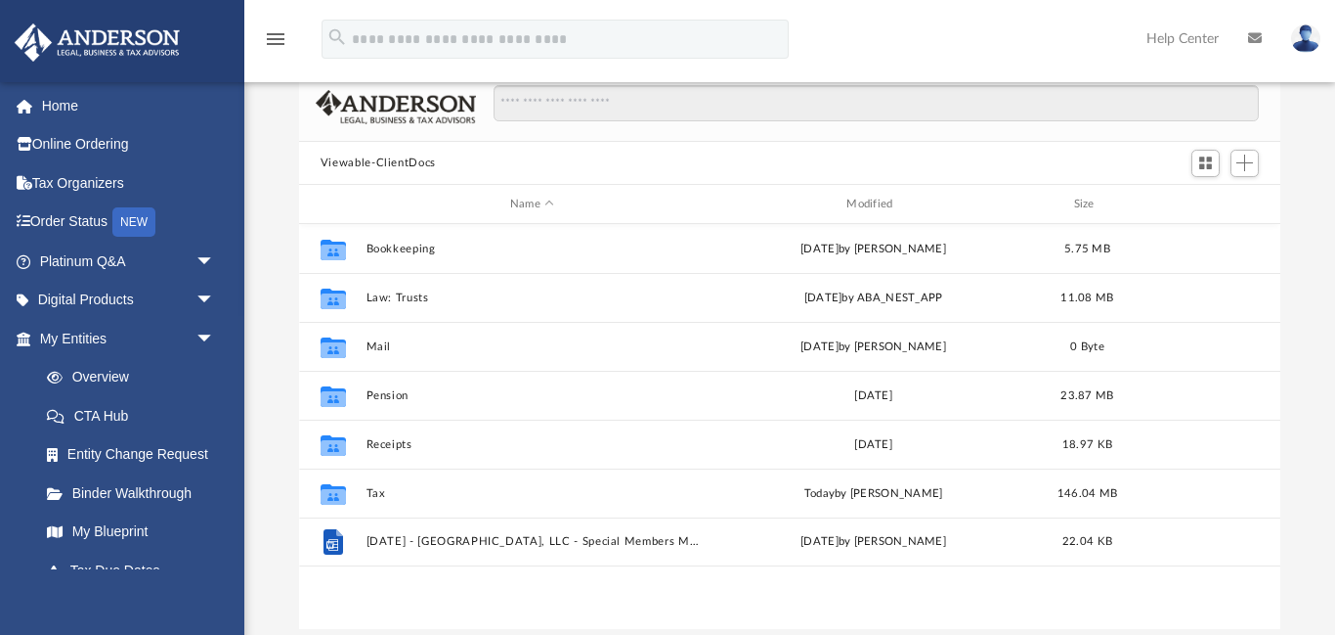
scroll to position [153, 0]
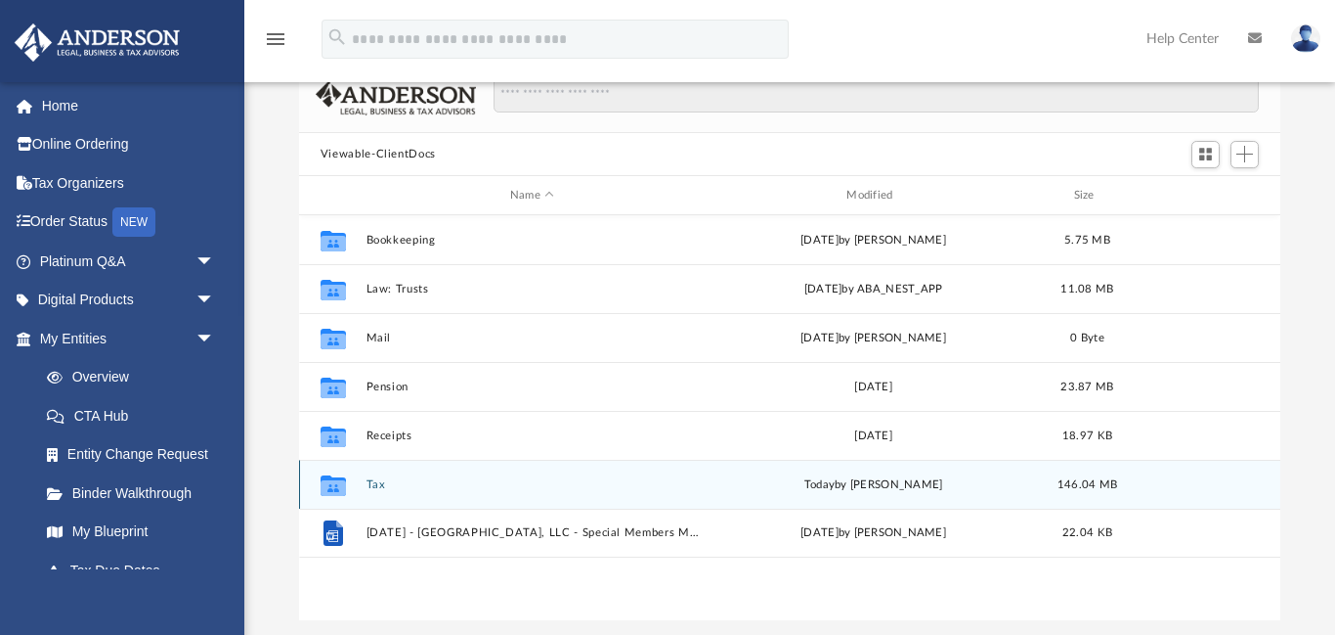
click at [374, 484] on button "Tax" at bounding box center [532, 484] width 332 height 13
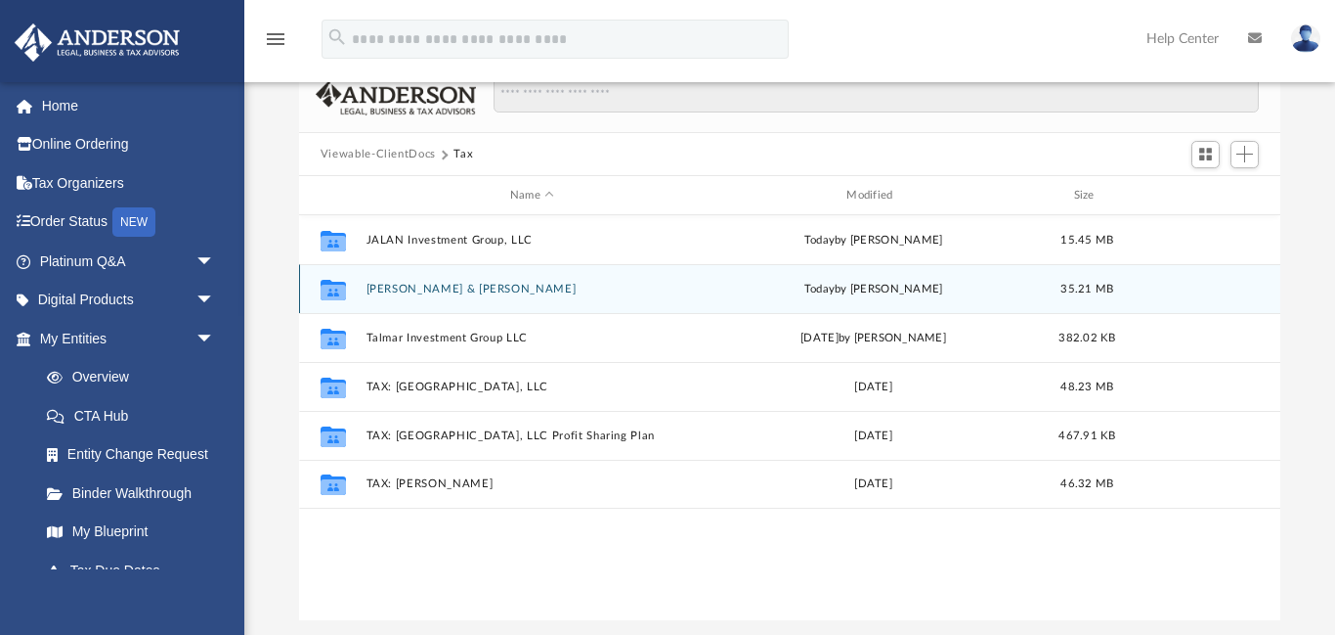
click at [449, 290] on button "Pittman, Thomas & Mary" at bounding box center [532, 289] width 332 height 13
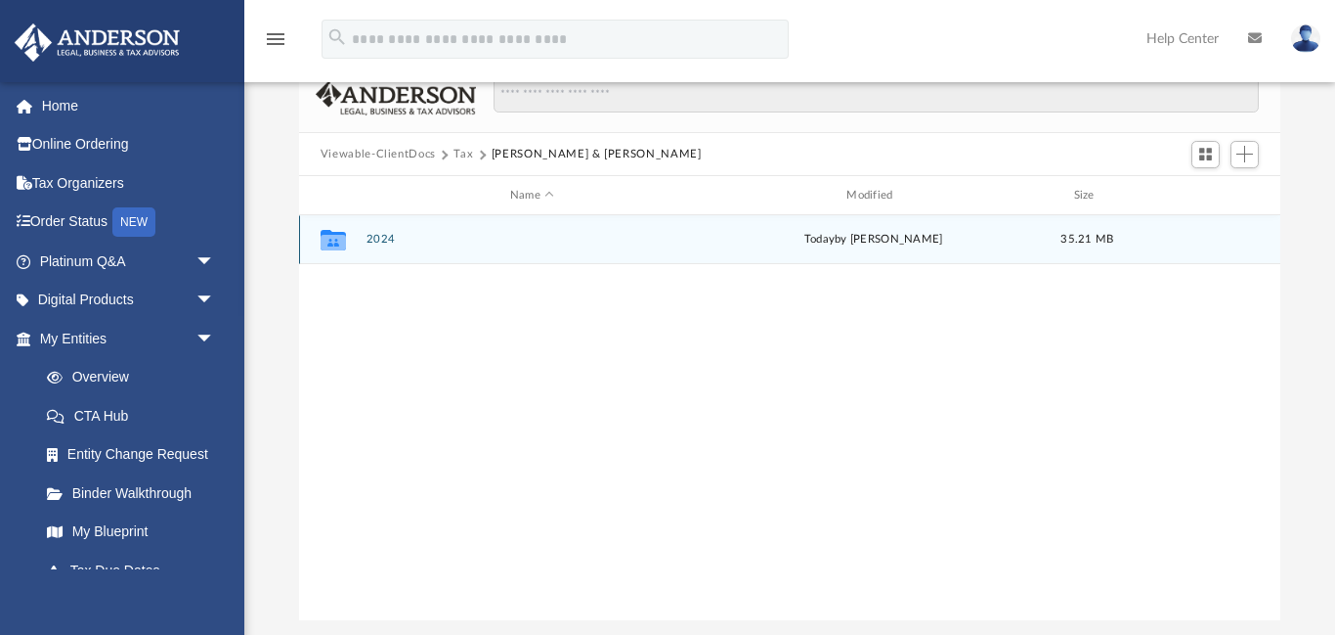
click at [377, 239] on button "2024" at bounding box center [532, 240] width 332 height 13
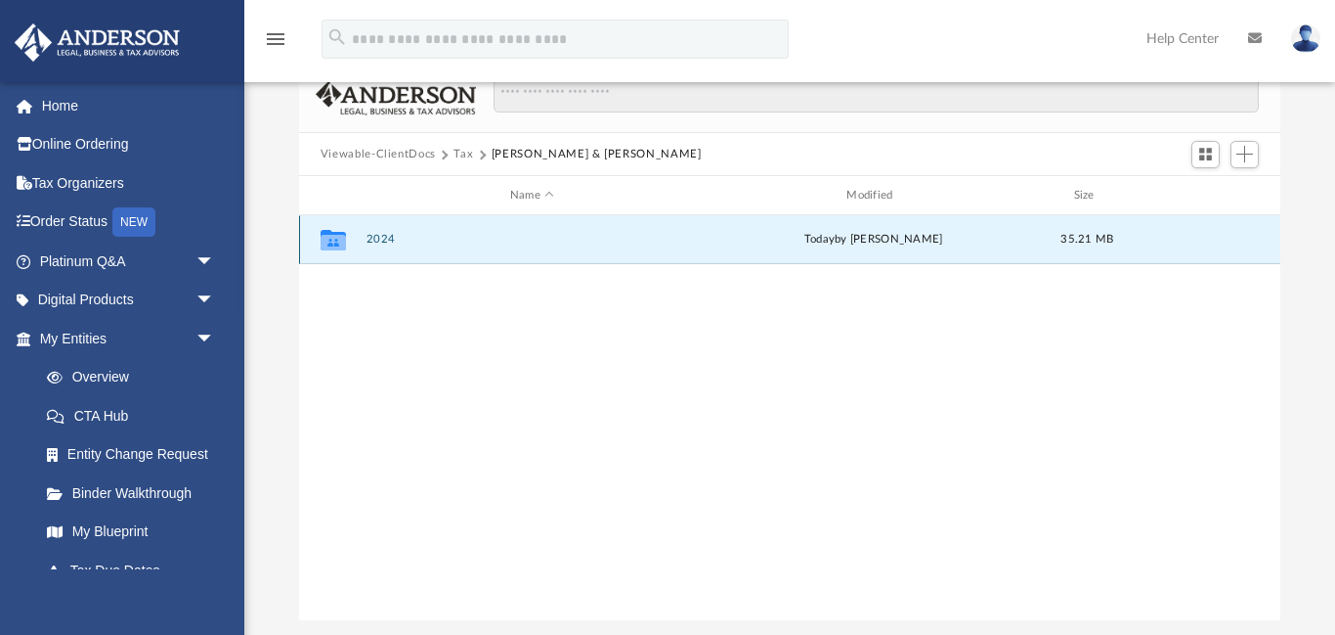
click at [377, 239] on button "2024" at bounding box center [532, 240] width 332 height 13
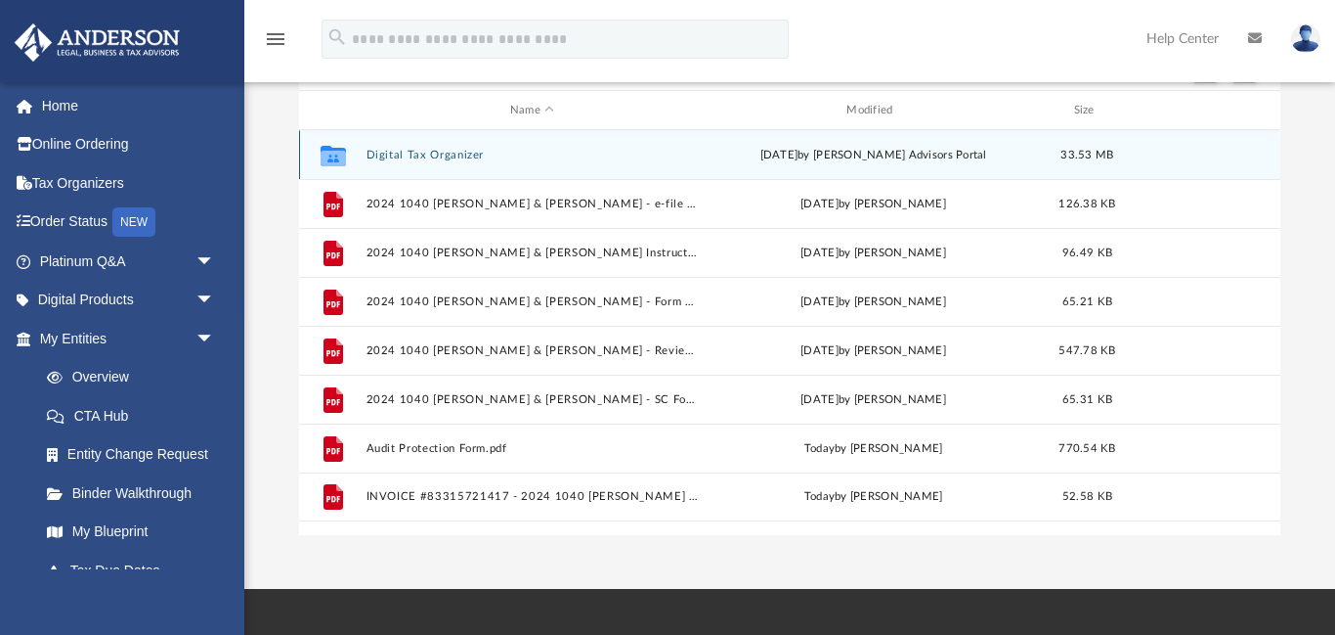
scroll to position [240, 0]
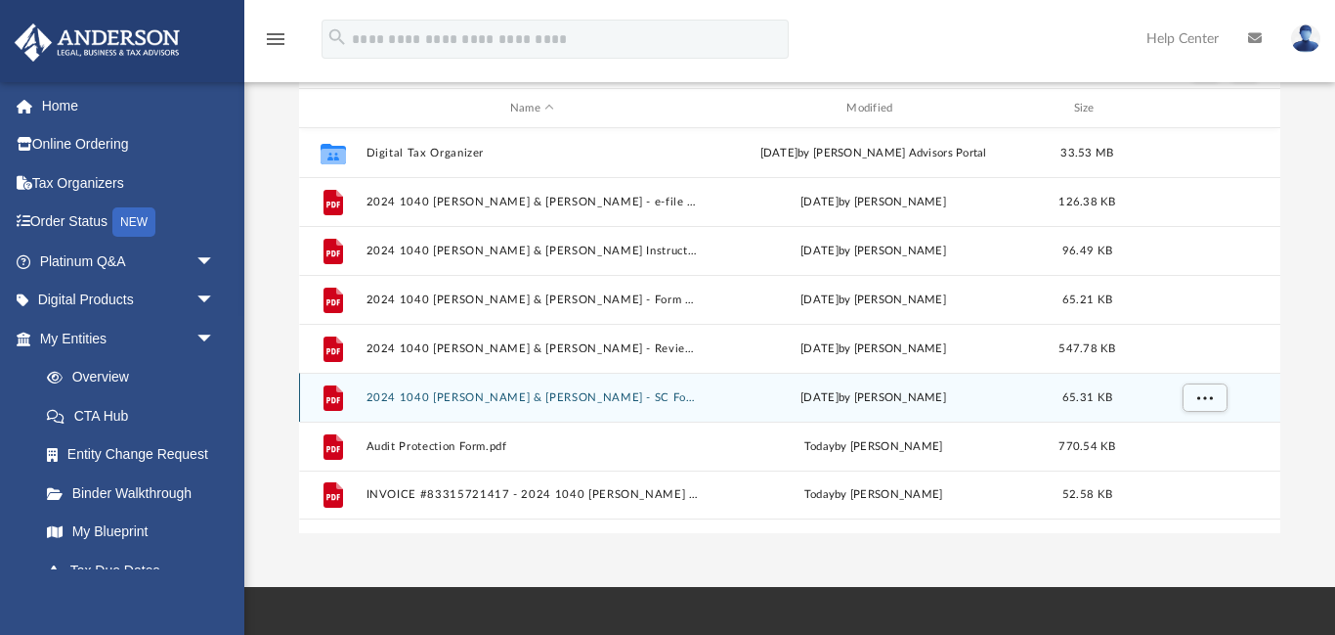
click at [636, 396] on button "2024 1040 Pittman, Thomas & Mary - SC Form 1040-V Payment Voucher.pdf" at bounding box center [532, 397] width 332 height 13
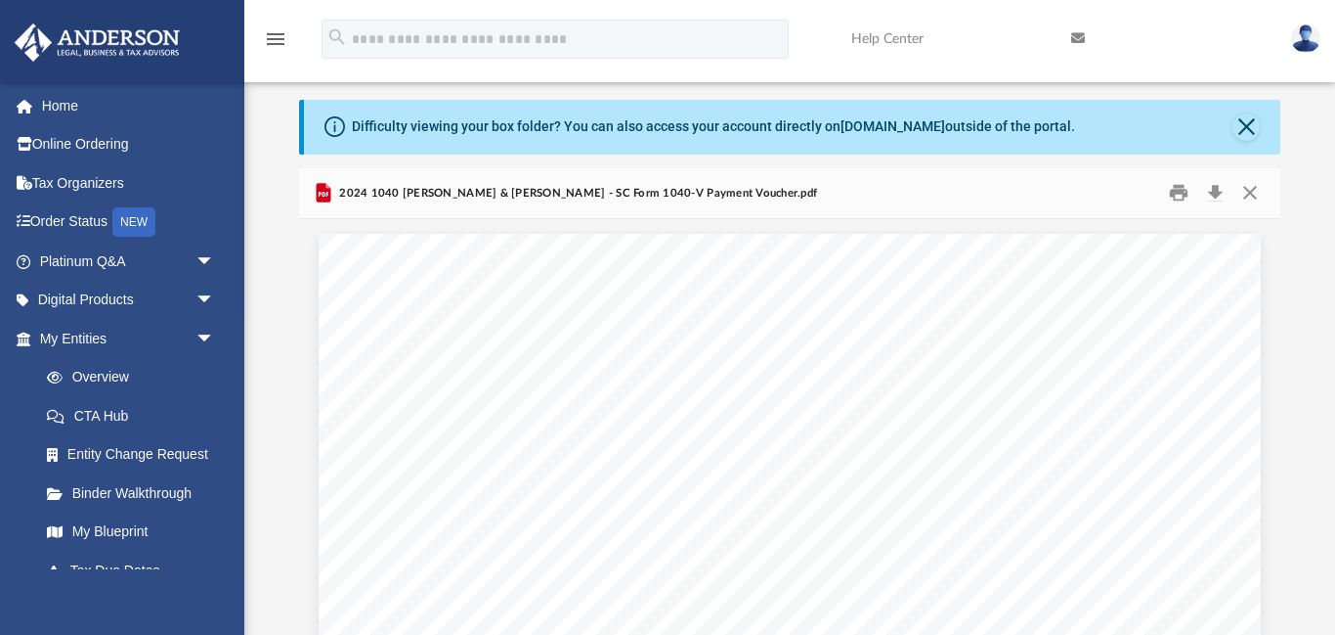
scroll to position [20, 0]
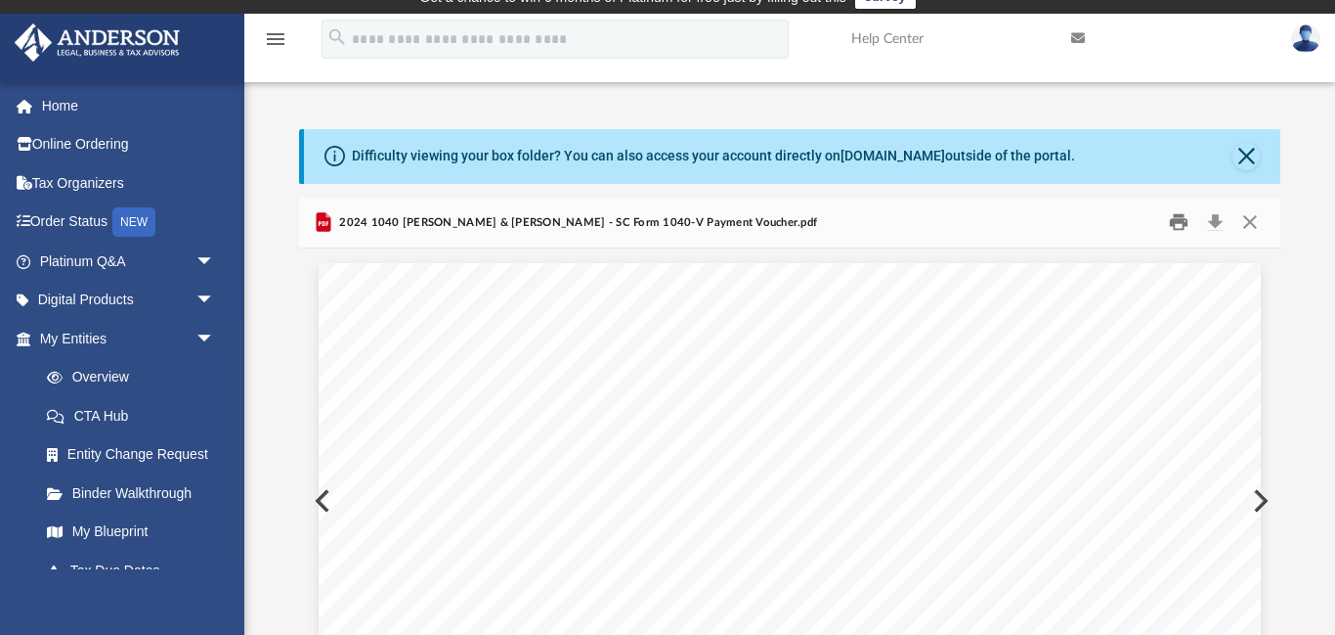
click at [1180, 218] on button "Print" at bounding box center [1179, 222] width 39 height 30
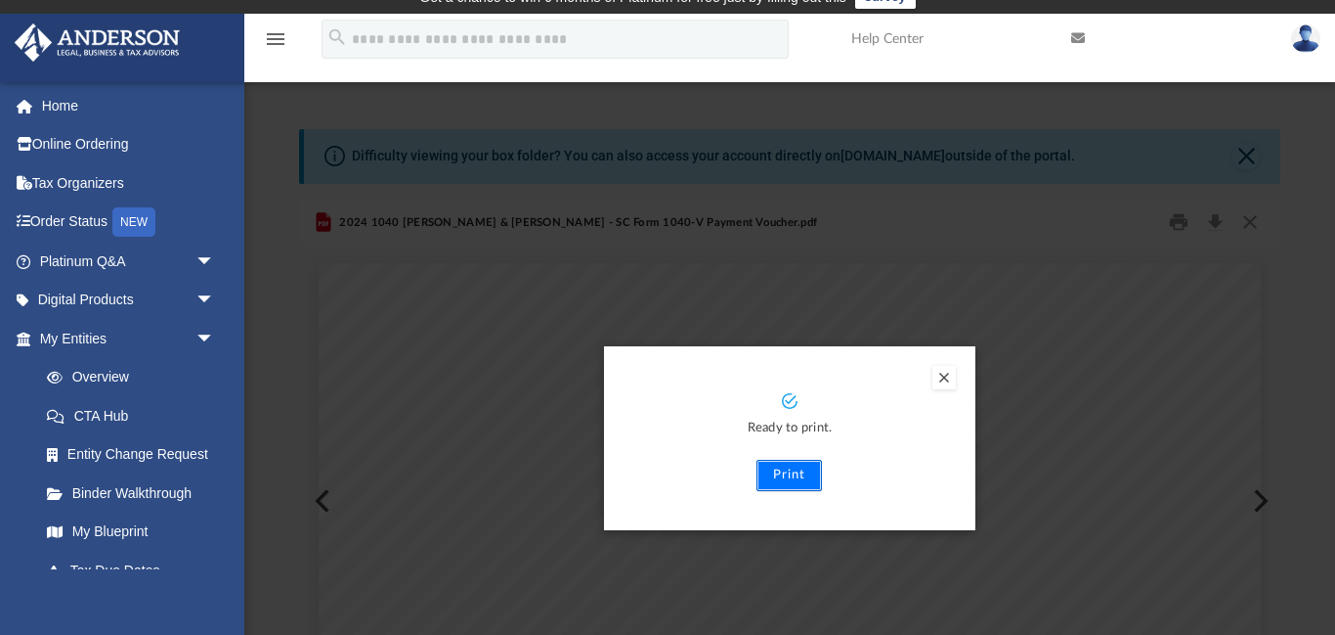
click at [773, 480] on button "Print" at bounding box center [790, 475] width 66 height 31
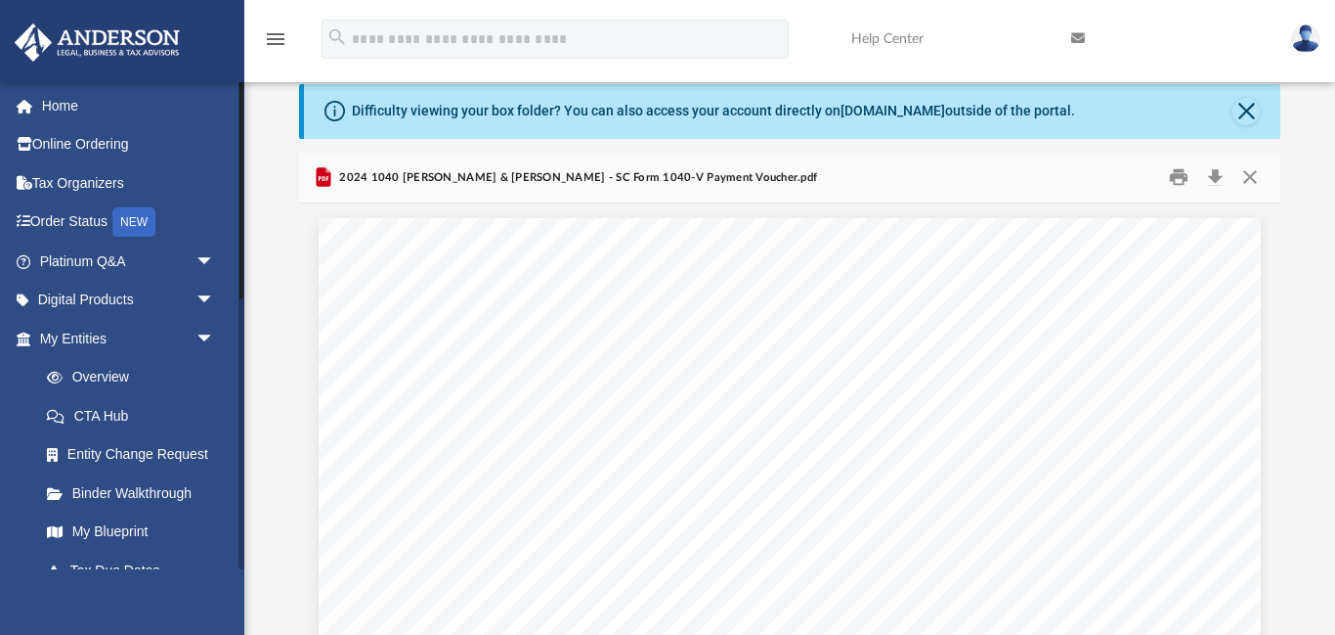
scroll to position [604, 0]
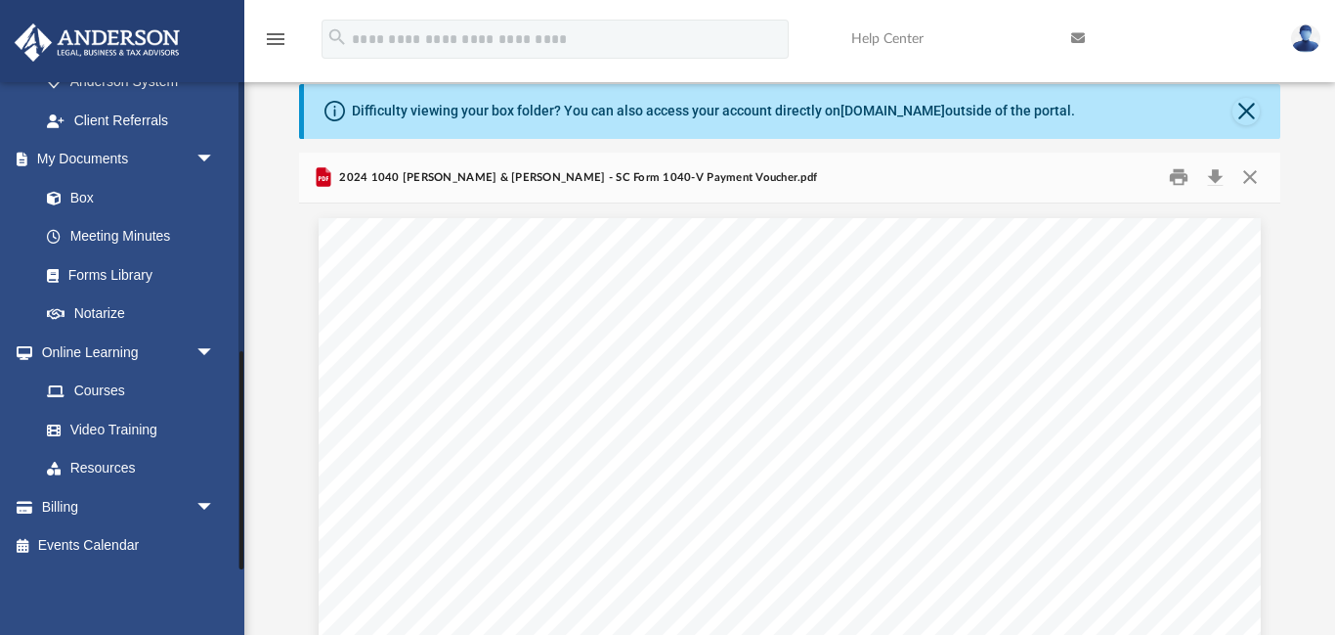
drag, startPoint x: 241, startPoint y: 564, endPoint x: 247, endPoint y: 612, distance: 48.3
click at [247, 612] on div "App meadowviewplace@hotmail.com Sign Out meadowviewplace@hotmail.com Home Onlin…" at bounding box center [667, 365] width 1335 height 686
drag, startPoint x: 243, startPoint y: 530, endPoint x: 246, endPoint y: 566, distance: 36.3
click at [246, 566] on div "App meadowviewplace@hotmail.com Sign Out meadowviewplace@hotmail.com Home Onlin…" at bounding box center [667, 365] width 1335 height 686
click at [109, 161] on link "My Documents arrow_drop_down" at bounding box center [129, 159] width 231 height 39
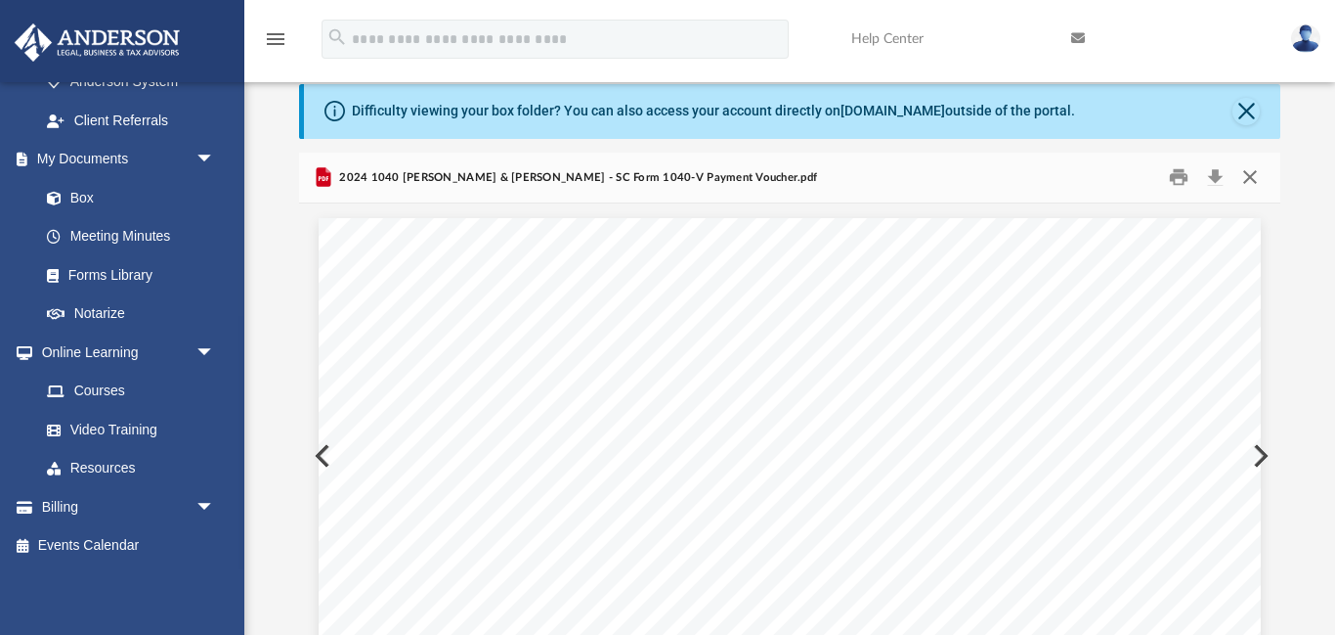
click at [1253, 174] on button "Close" at bounding box center [1250, 177] width 35 height 30
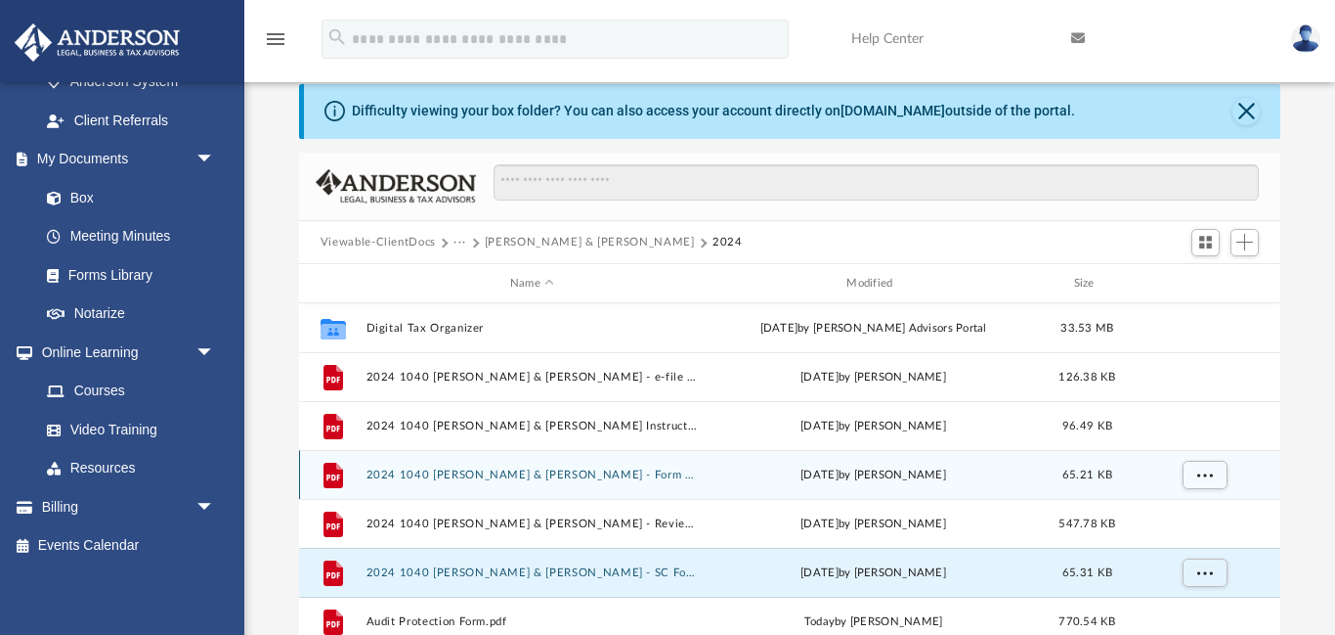
click at [644, 474] on button "2024 1040 Pittman, Thomas & Mary - Form 1040-V Payment Voucher.pdf" at bounding box center [532, 474] width 332 height 13
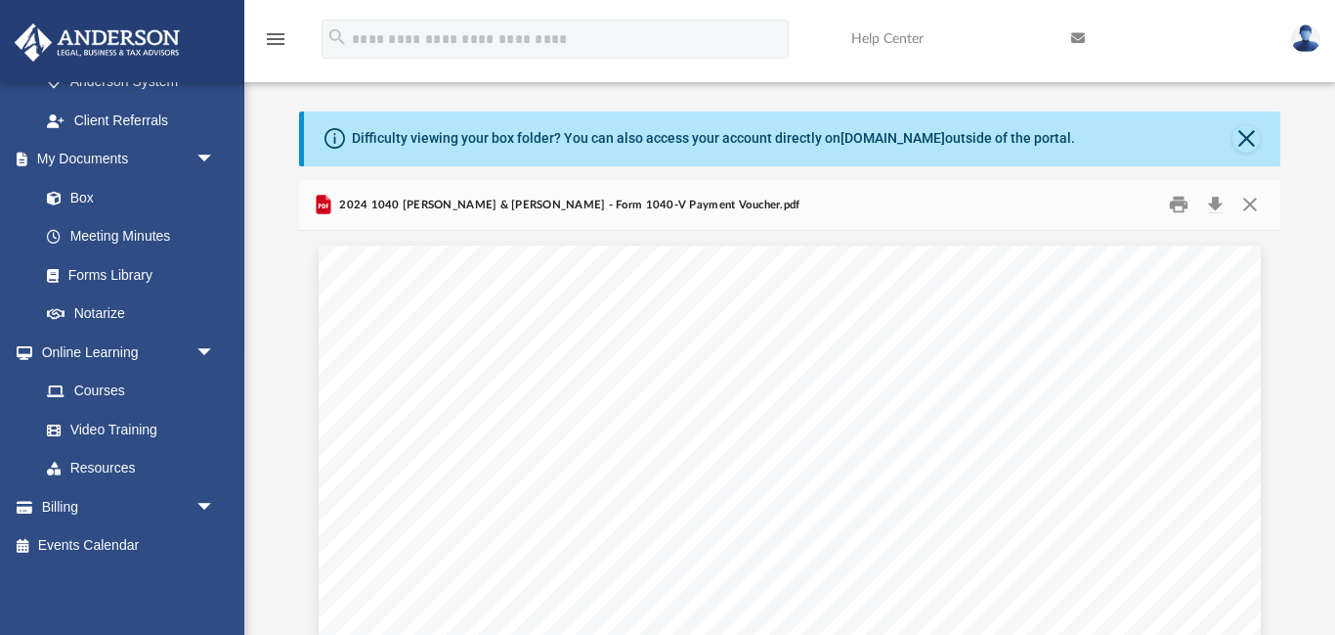
scroll to position [35, 0]
click at [1180, 209] on button "Print" at bounding box center [1179, 207] width 39 height 30
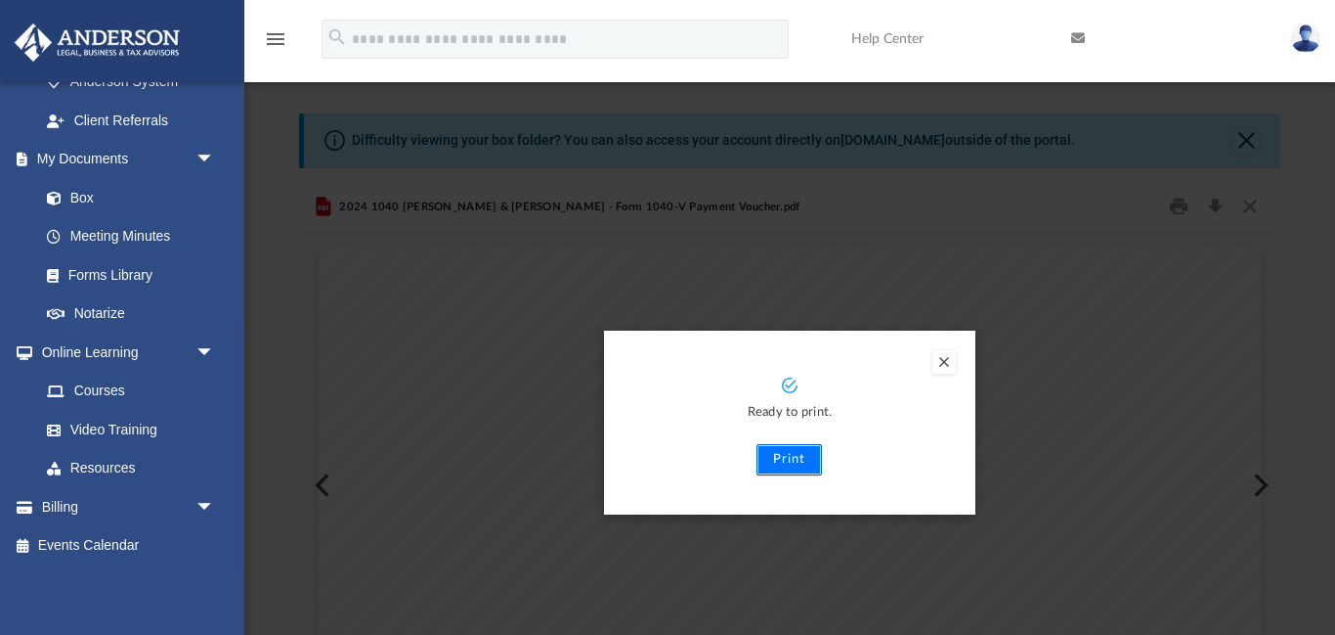
click at [777, 460] on button "Print" at bounding box center [790, 459] width 66 height 31
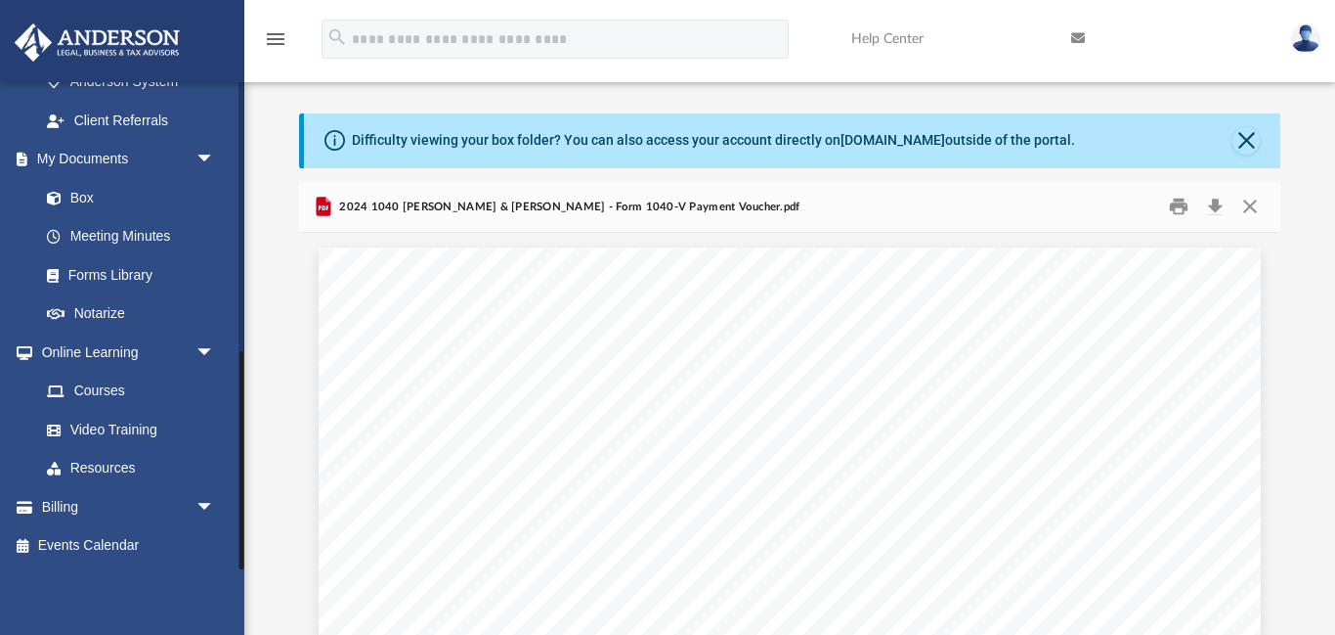
drag, startPoint x: 242, startPoint y: 562, endPoint x: 236, endPoint y: 602, distance: 40.7
click at [236, 602] on div "meadowviewplace@hotmail.com Sign Out meadowviewplace@hotmail.com Home Online Or…" at bounding box center [122, 398] width 244 height 635
click at [1252, 203] on button "Close" at bounding box center [1250, 207] width 35 height 30
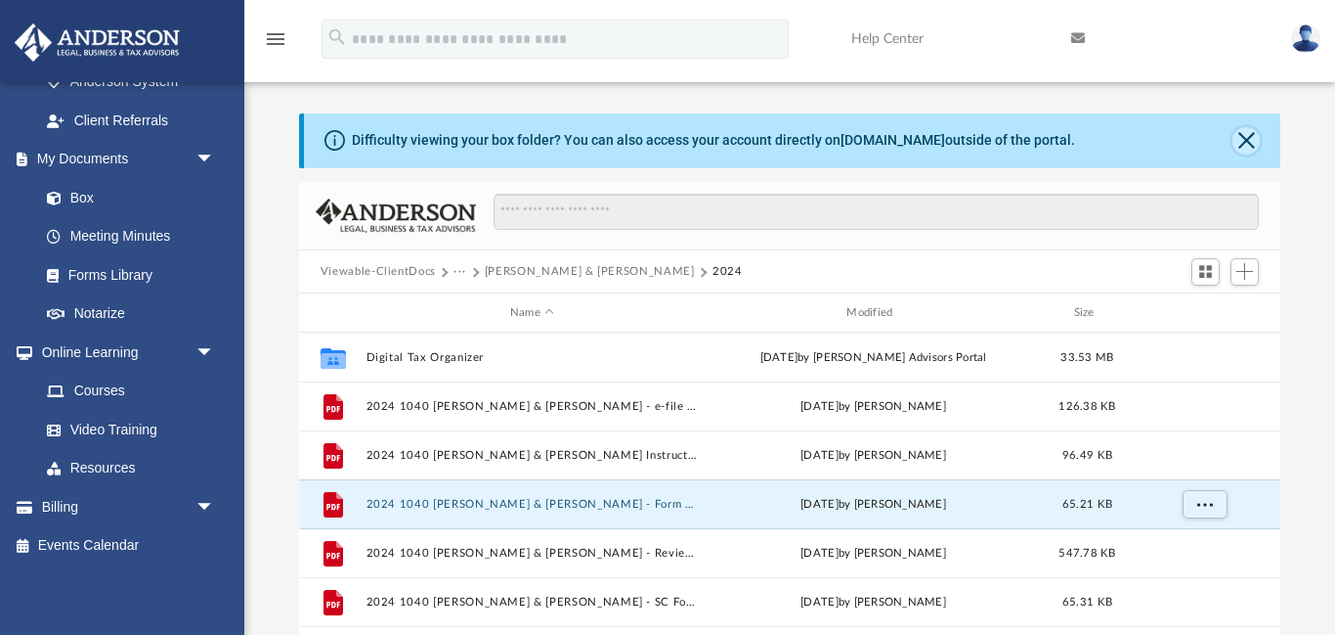
click at [1245, 147] on button "Close" at bounding box center [1246, 140] width 27 height 27
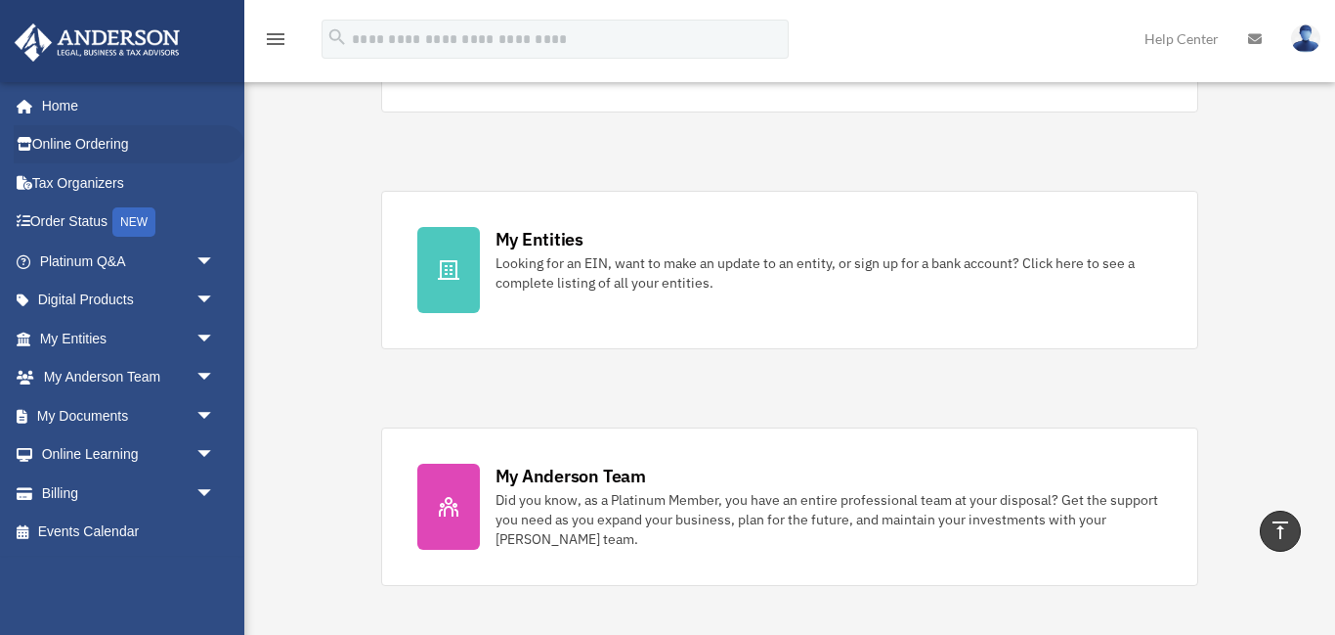
scroll to position [547, 0]
click at [60, 494] on link "Billing arrow_drop_down" at bounding box center [129, 492] width 231 height 39
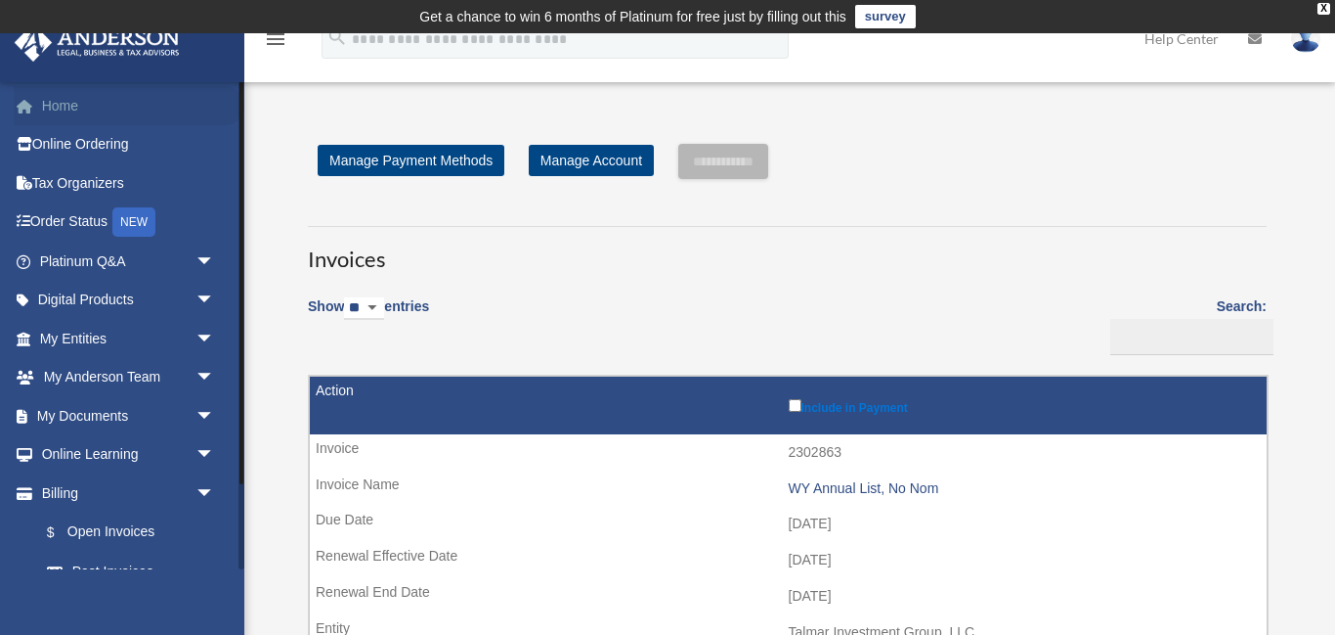
click at [55, 105] on link "Home" at bounding box center [129, 105] width 231 height 39
